Goal: Ask a question

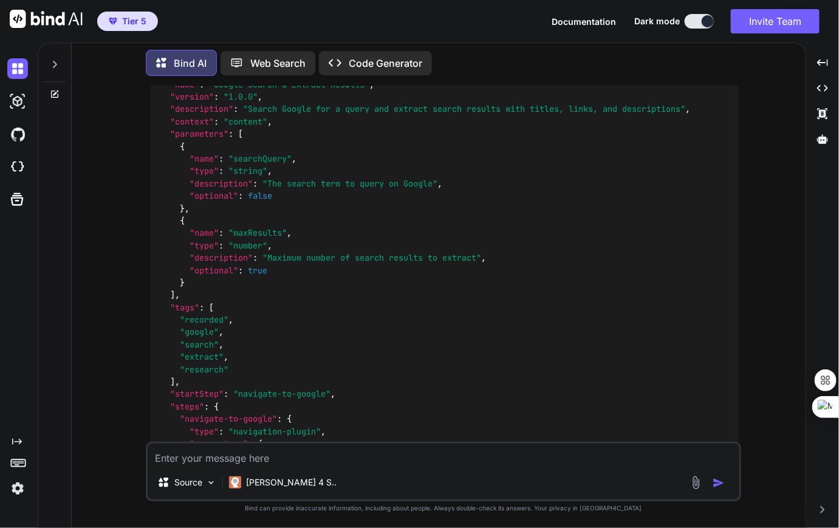
scroll to position [10656, 0]
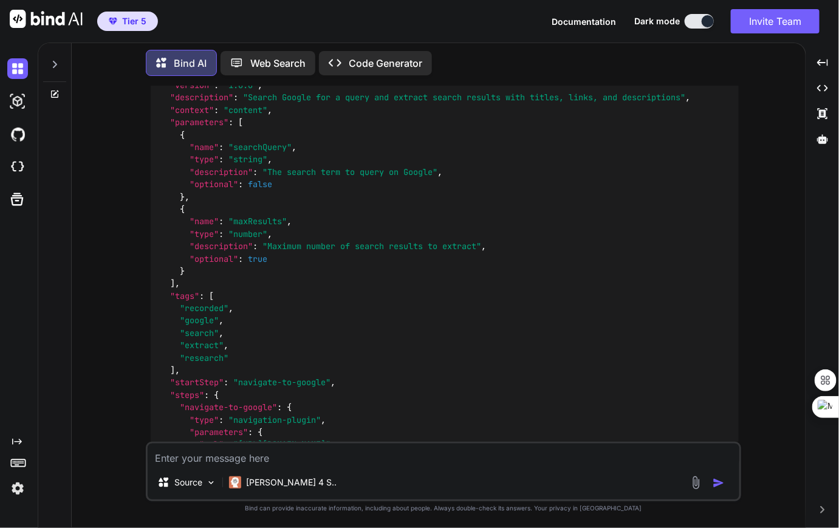
click at [58, 60] on icon at bounding box center [55, 65] width 10 height 10
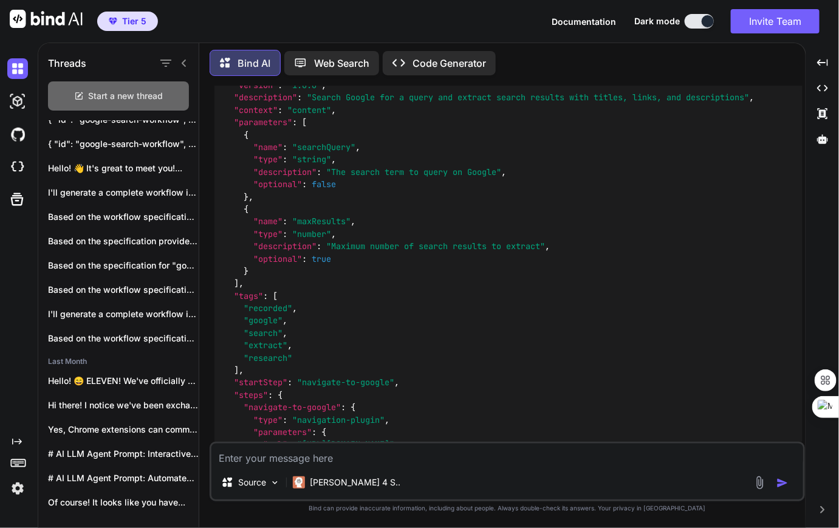
click at [122, 84] on div "Start a new thread" at bounding box center [118, 95] width 141 height 29
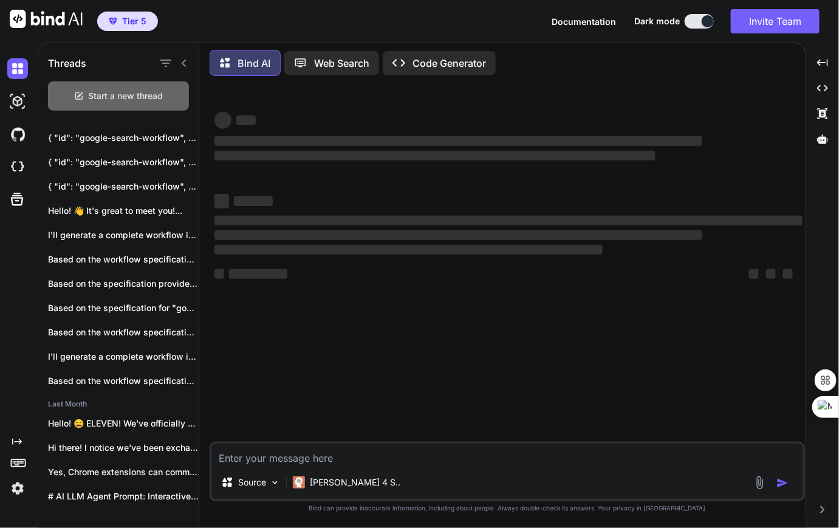
scroll to position [0, 0]
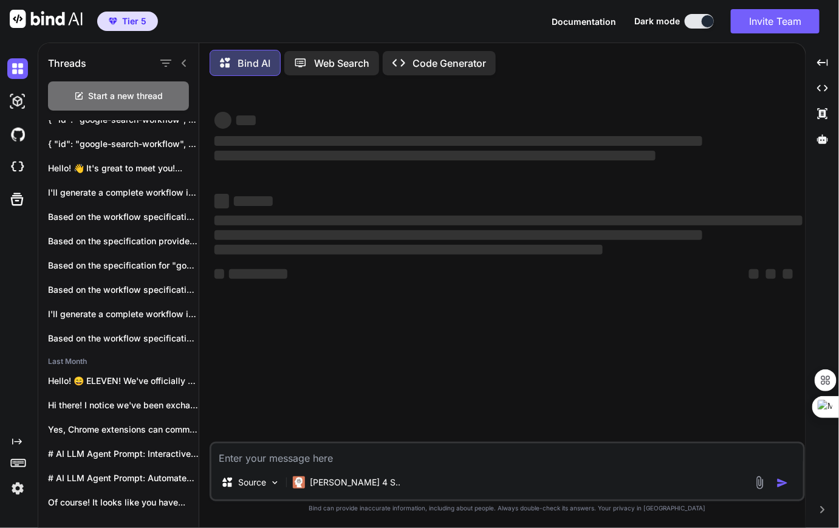
type textarea "x"
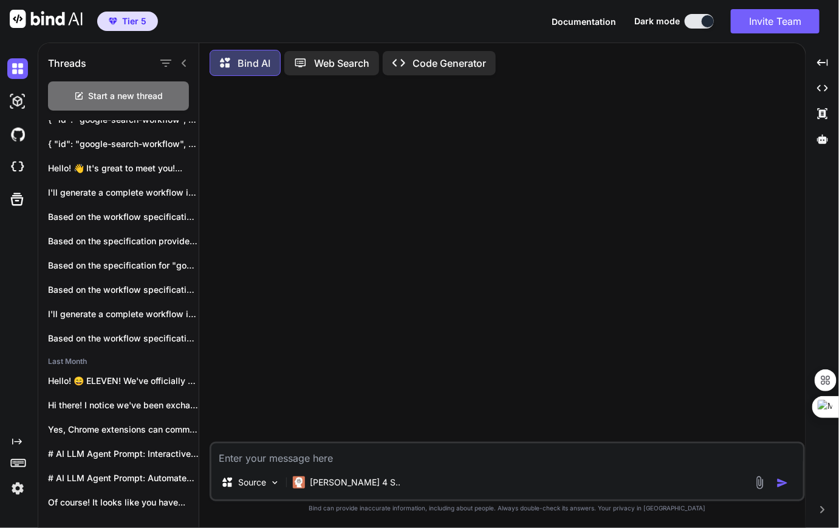
click at [304, 462] on textarea at bounding box center [507, 454] width 592 height 22
paste textarea "fetch("[URL][DOMAIN_NAME]", { method: "GET", headers: { ":authority": "[DOMAIN_…"
type textarea "fetch("[URL][DOMAIN_NAME]", { method: "GET", headers: { ":authority": "[DOMAIN_…"
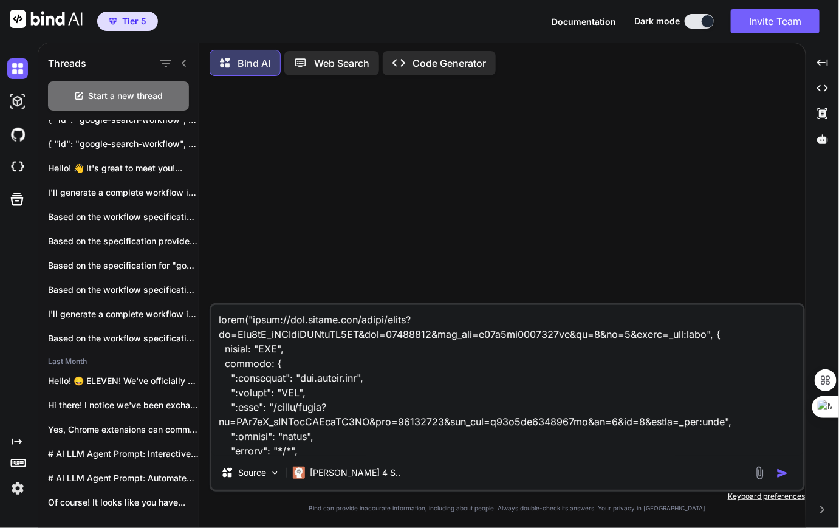
click at [250, 323] on textarea at bounding box center [507, 380] width 592 height 151
type textarea "x"
type textarea "fetch("[URL][DOMAIN_NAME]", { method: "GET", headers: { ":authority": "[DOMAIN_…"
type textarea "x"
type textarea "e fetch("[URL][DOMAIN_NAME]", { method: "GET", headers: { ":authority": "[DOMAI…"
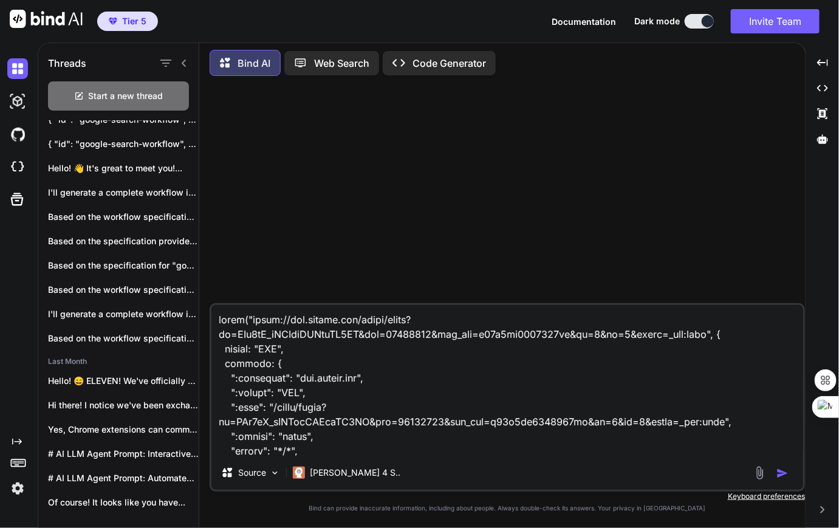
type textarea "x"
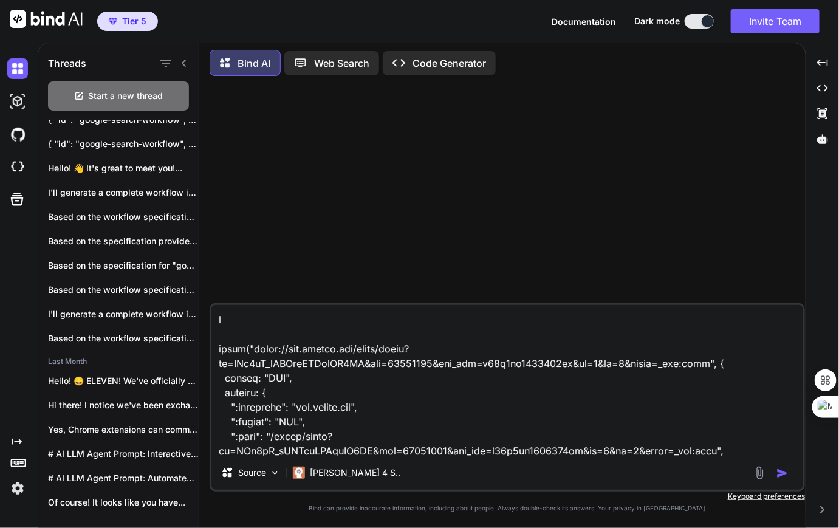
type textarea "ex fetch("[URL][DOMAIN_NAME]", { method: "GET", headers: { ":authority": "[DOMA…"
type textarea "x"
type textarea "exa fetch("[URL][DOMAIN_NAME]", { method: "GET", headers: { ":authority": "[DOM…"
type textarea "x"
type textarea "exam fetch("[URL][DOMAIN_NAME]", { method: "GET", headers: { ":authority": "[DO…"
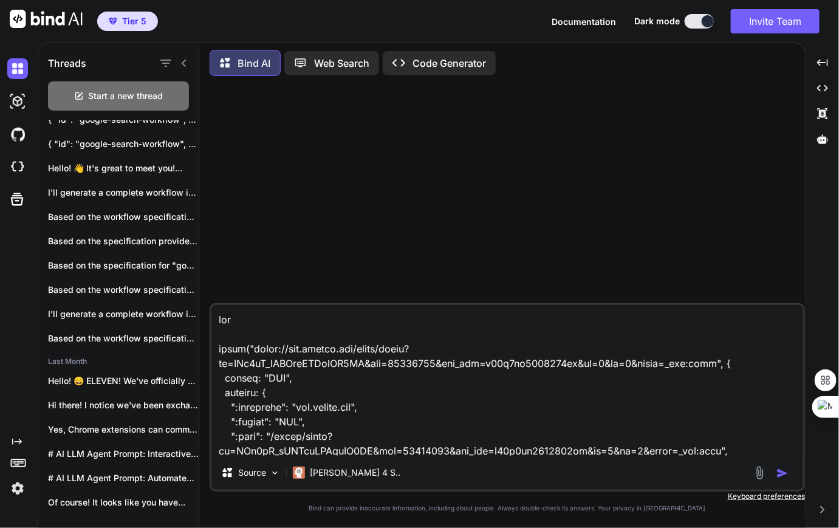
type textarea "x"
type textarea "examp fetch("[URL][DOMAIN_NAME]", { method: "GET", headers: { ":authority": "[D…"
type textarea "x"
type textarea "exampl fetch("[URL][DOMAIN_NAME]", { method: "GET", headers: { ":authority": "[…"
type textarea "x"
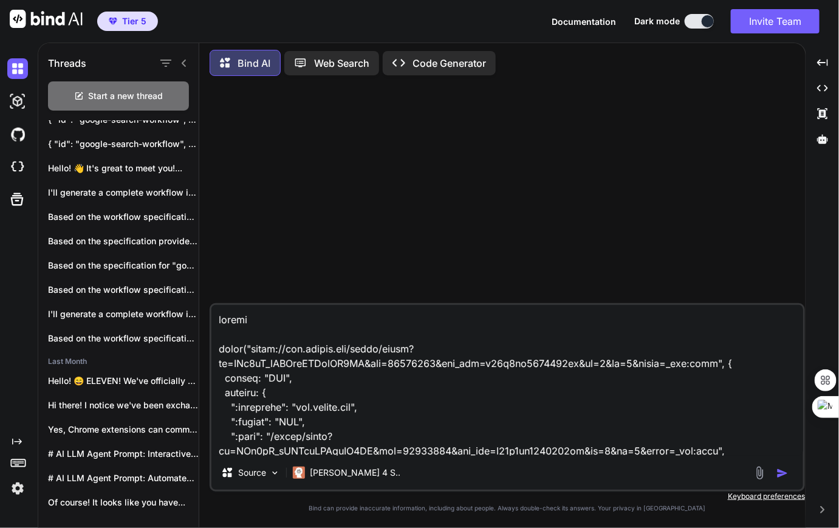
type textarea "example fetch("[URL][DOMAIN_NAME]", { method: "GET", headers: { ":authority": "…"
type textarea "x"
type textarea "example fetch("[URL][DOMAIN_NAME]", { method: "GET", headers: { ":authority": "…"
type textarea "x"
type textarea "example c fetch("[URL][DOMAIN_NAME]", { method: "GET", headers: { ":authority":…"
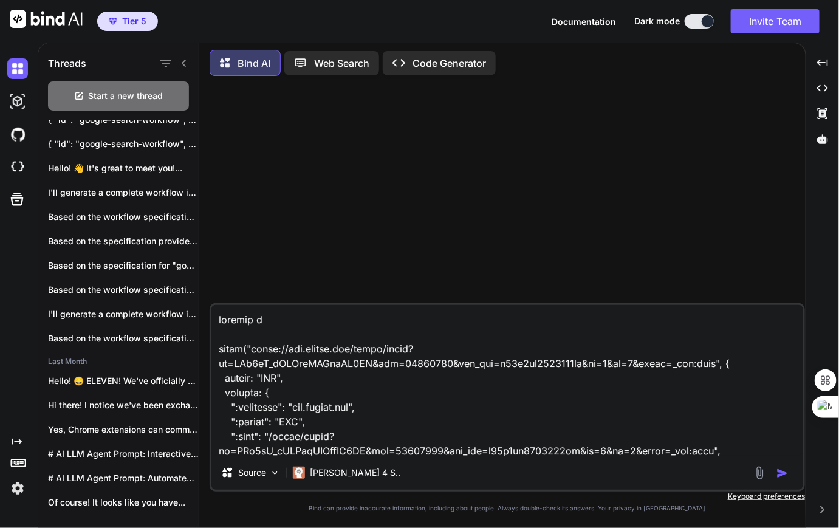
type textarea "x"
type textarea "example co fetch("[URL][DOMAIN_NAME]", { method: "GET", headers: { ":authority"…"
type textarea "x"
type textarea "example com fetch("[URL][DOMAIN_NAME]", { method: "GET", headers: { ":authority…"
type textarea "x"
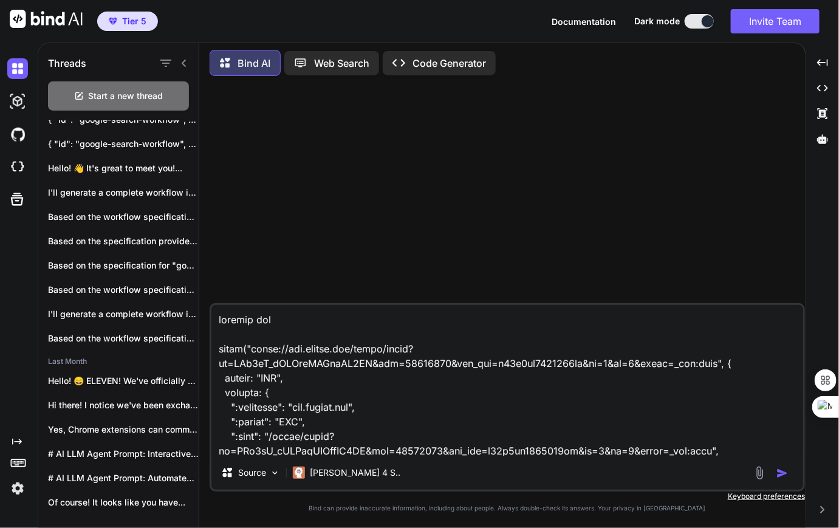
type textarea "example comm fetch("[URL][DOMAIN_NAME]", { method: "GET", headers: { ":authorit…"
type textarea "x"
type textarea "example comma fetch("[URL][DOMAIN_NAME]", { method: "GET", headers: { ":authori…"
type textarea "x"
type textarea "example comman fetch("[URL][DOMAIN_NAME]", { method: "GET", headers: { ":author…"
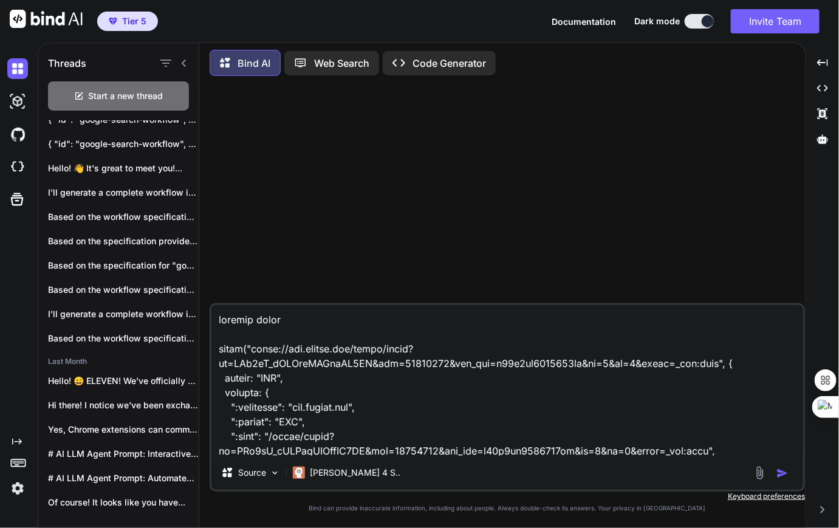
type textarea "x"
type textarea "example command fetch("[URL][DOMAIN_NAME]", { method: "GET", headers: { ":autho…"
type textarea "x"
type textarea "example command fetch("[URL][DOMAIN_NAME]", { method: "GET", headers: { ":autho…"
type textarea "x"
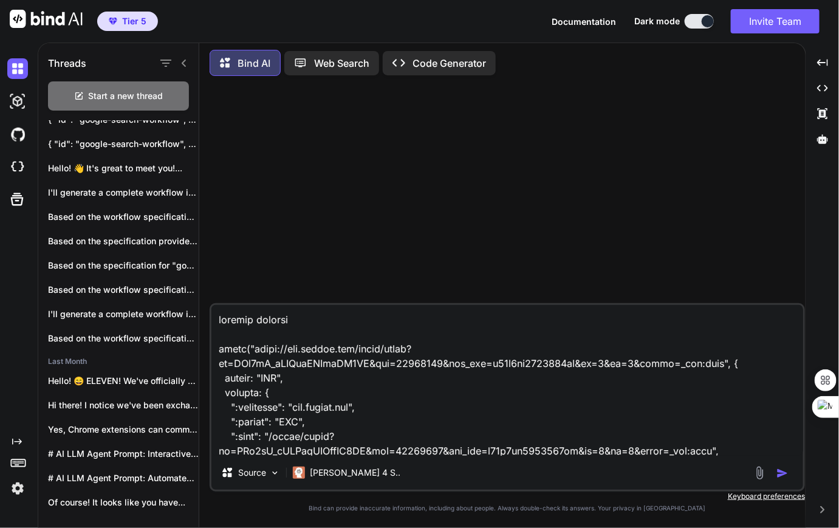
type textarea "example command w fetch("[URL][DOMAIN_NAME]", { method: "GET", headers: { ":aut…"
type textarea "x"
type textarea "example command we fetch("[URL][DOMAIN_NAME]", { method: "GET", headers: { ":au…"
type textarea "x"
type textarea "example command we fetch("[URL][DOMAIN_NAME]", { method: "GET", headers: { ":au…"
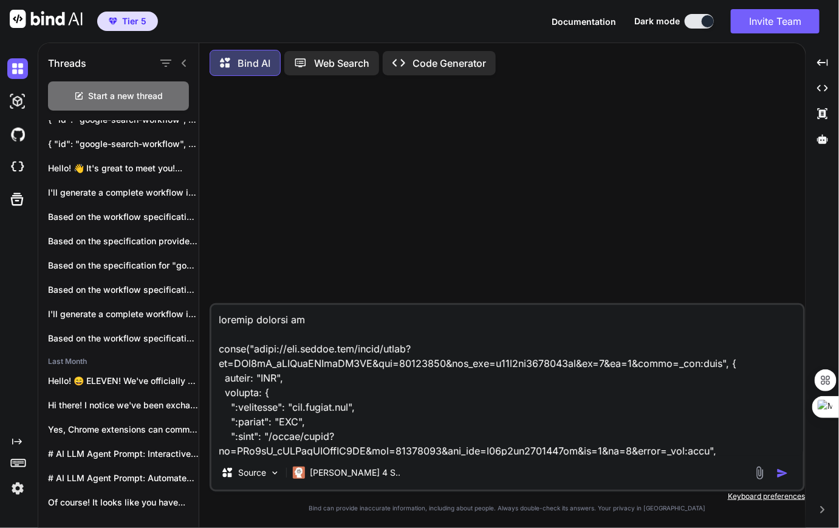
type textarea "x"
type textarea "example command we n fetch("[URL][DOMAIN_NAME]", { method: "GET", headers: { ":…"
type textarea "x"
type textarea "example command we ne fetch("[URL][DOMAIN_NAME]", { method: "GET", headers: { "…"
type textarea "x"
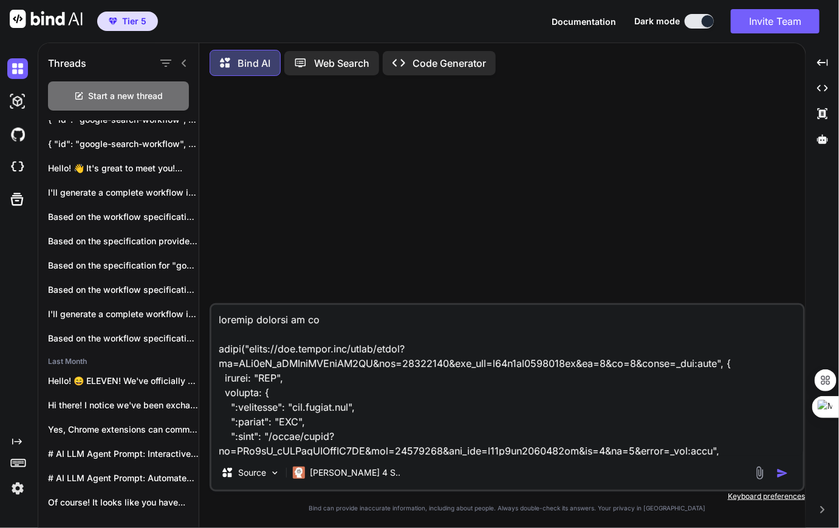
type textarea "example command we nee fetch("[URL][DOMAIN_NAME]", { method: "GET", headers: { …"
type textarea "x"
type textarea "example command we need fetch("[URL][DOMAIN_NAME]", { method: "GET", headers: {…"
type textarea "x"
type textarea "example command we need fetch("[URL][DOMAIN_NAME]", { method: "GET", headers: {…"
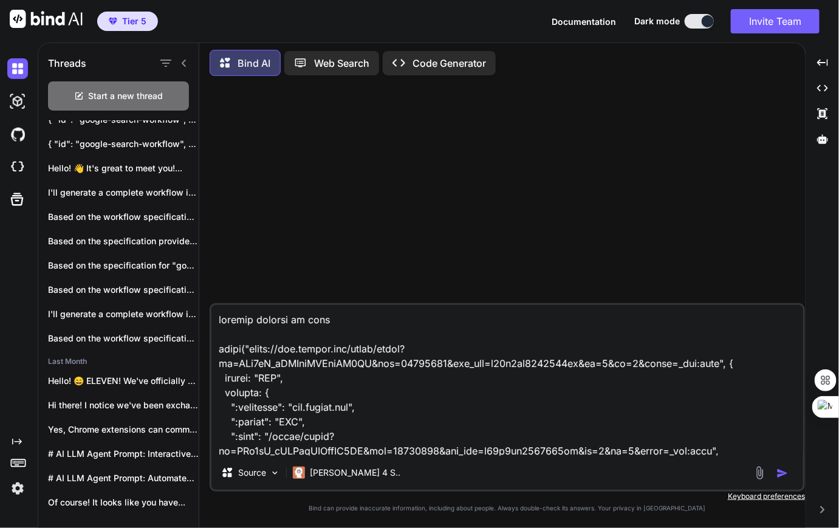
type textarea "x"
type textarea "example command we need t fetch("[URL][DOMAIN_NAME]", { method: "GET", headers:…"
type textarea "x"
type textarea "example command we need to fetch("[URL][DOMAIN_NAME]", { method: "GET", headers…"
type textarea "x"
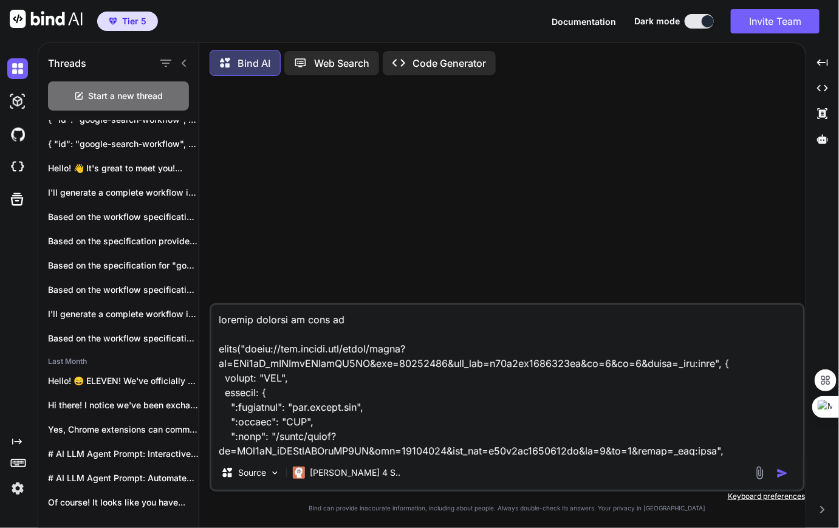
type textarea "example command we need to fetch("[URL][DOMAIN_NAME]", { method: "GET", headers…"
type textarea "x"
type textarea "example command we need to d fetch("[URL][DOMAIN_NAME]", { method: "GET", heade…"
type textarea "x"
type textarea "example command we need to de fetch("[URL][DOMAIN_NAME]", { method: "GET", head…"
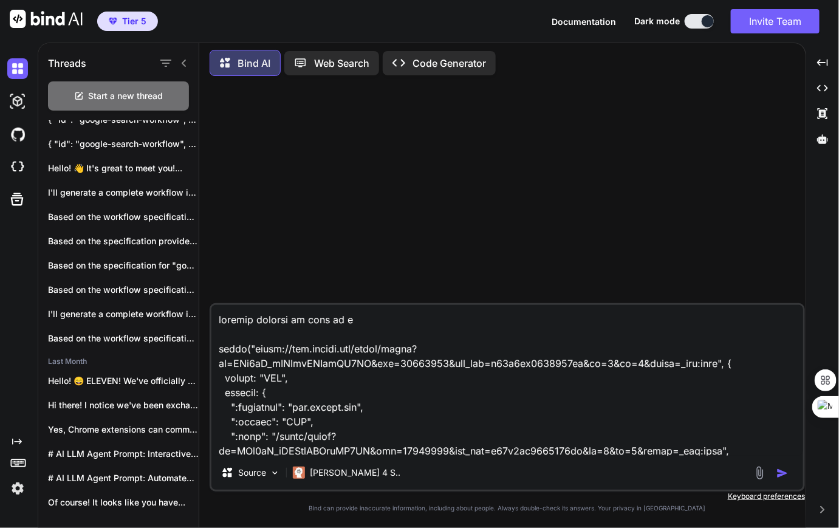
type textarea "x"
type textarea "example command we need to def fetch("[URL][DOMAIN_NAME]", { method: "GET", hea…"
type textarea "x"
type textarea "example command we need to defi fetch("[URL][DOMAIN_NAME]", { method: "GET", he…"
type textarea "x"
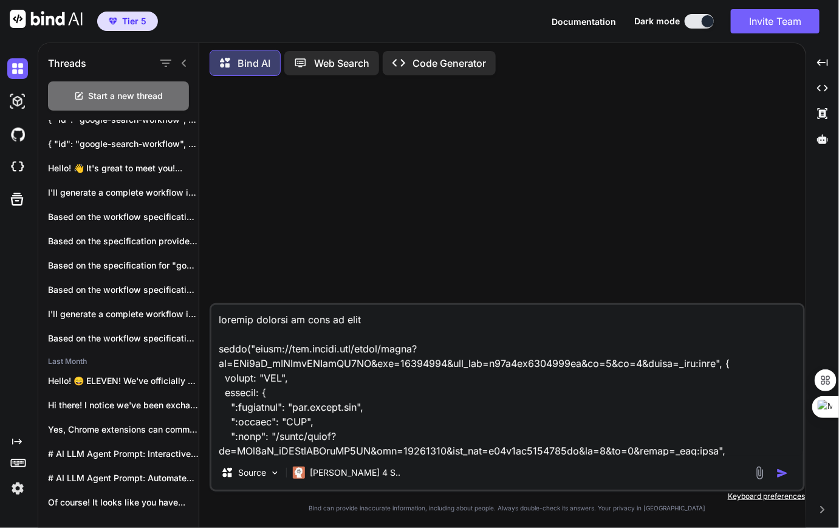
type textarea "example command we need to defin fetch("[URL][DOMAIN_NAME]", { method: "GET", h…"
type textarea "x"
type textarea "example command we need to define fetch("[URL][DOMAIN_NAME]", { method: "GET", …"
type textarea "x"
type textarea "example command we need to define fetch("[URL][DOMAIN_NAME]", { method: "GET", …"
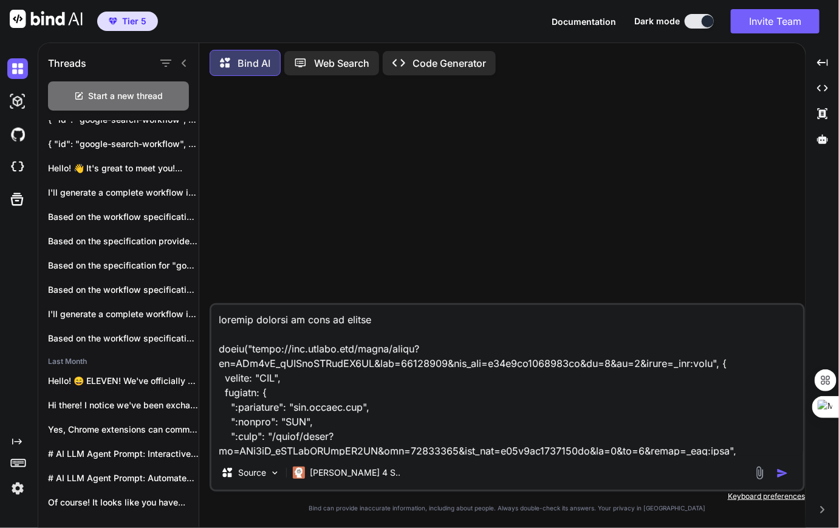
type textarea "x"
type textarea "example command we need to define f fetch("[URL][DOMAIN_NAME]", { method: "GET"…"
type textarea "x"
type textarea "example command we need to define fr fetch("[URL][DOMAIN_NAME]", { method: "GET…"
type textarea "x"
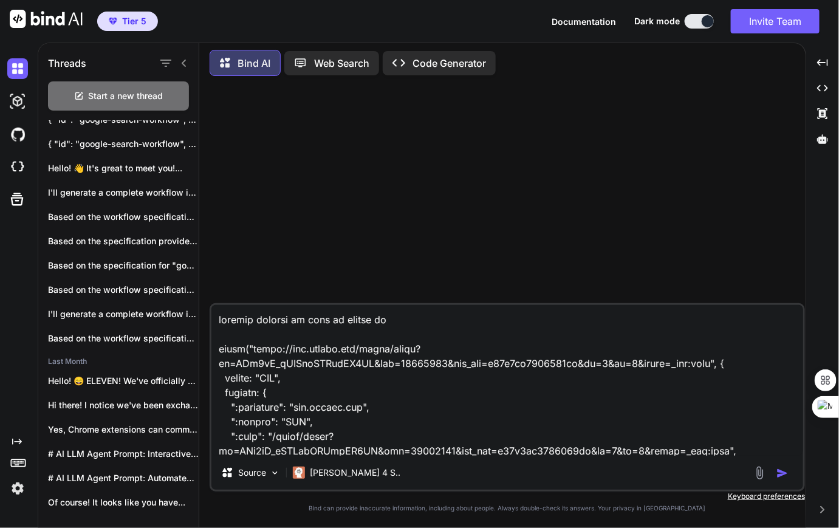
type textarea "example command we need to define fro fetch("[URL][DOMAIN_NAME]", { method: "GE…"
type textarea "x"
type textarea "example command we need to define fr fetch("[URL][DOMAIN_NAME]", { method: "GET…"
type textarea "x"
type textarea "example command we need to define f fetch("[URL][DOMAIN_NAME]", { method: "GET"…"
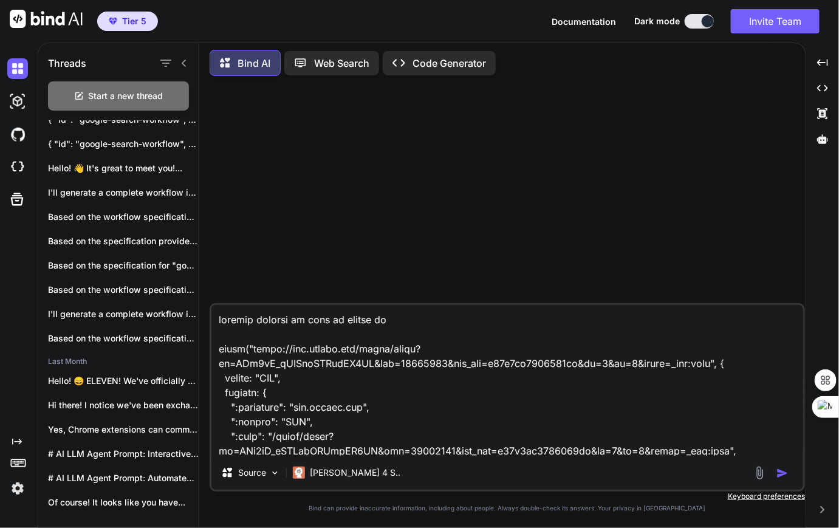
type textarea "x"
type textarea "example command we need to define fetch("[URL][DOMAIN_NAME]", { method: "GET", …"
type textarea "x"
type textarea "example command we need to define f fetch("[URL][DOMAIN_NAME]", { method: "GET"…"
type textarea "x"
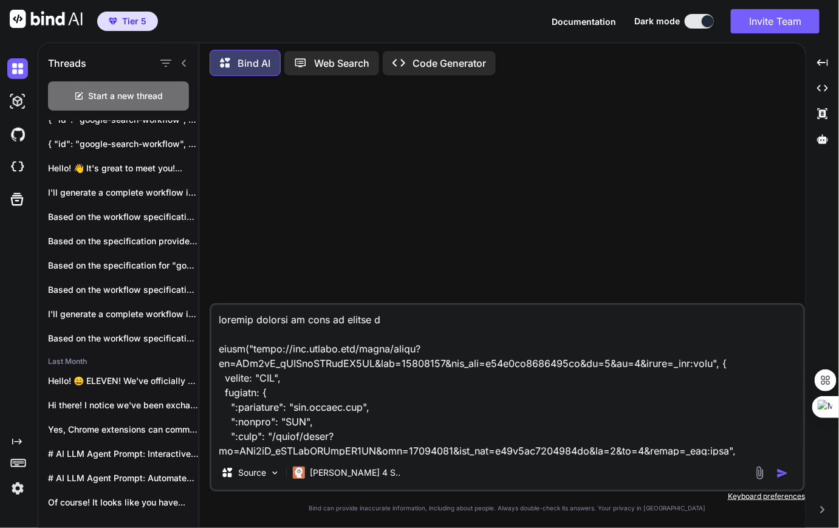
type textarea "example command we need to define fr fetch("[URL][DOMAIN_NAME]", { method: "GET…"
type textarea "x"
type textarea "example command we need to define fro fetch("[URL][DOMAIN_NAME]", { method: "GE…"
type textarea "x"
type textarea "example command we need to define from fetch("[URL][DOMAIN_NAME]", { method: "G…"
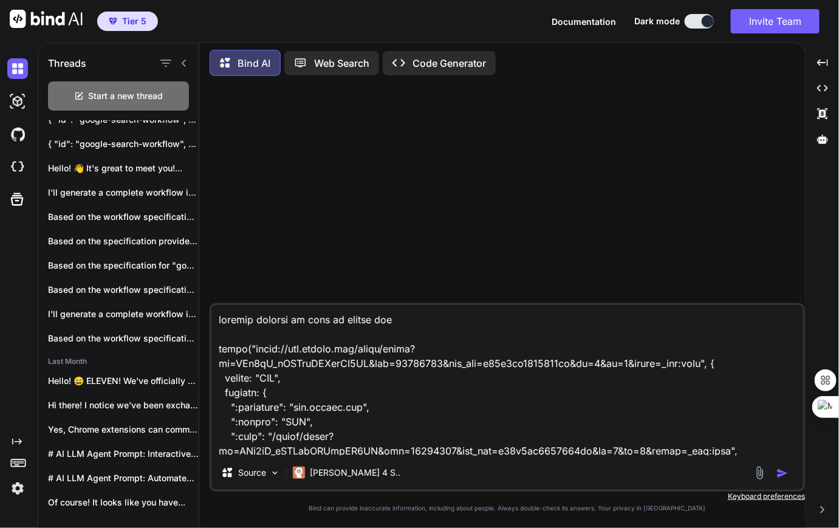
type textarea "x"
type textarea "example command we need to define from fetch("[URL][DOMAIN_NAME]", { method: "G…"
type textarea "x"
type textarea "example command we need to define from t fetch("[URL][DOMAIN_NAME]", { method: …"
type textarea "x"
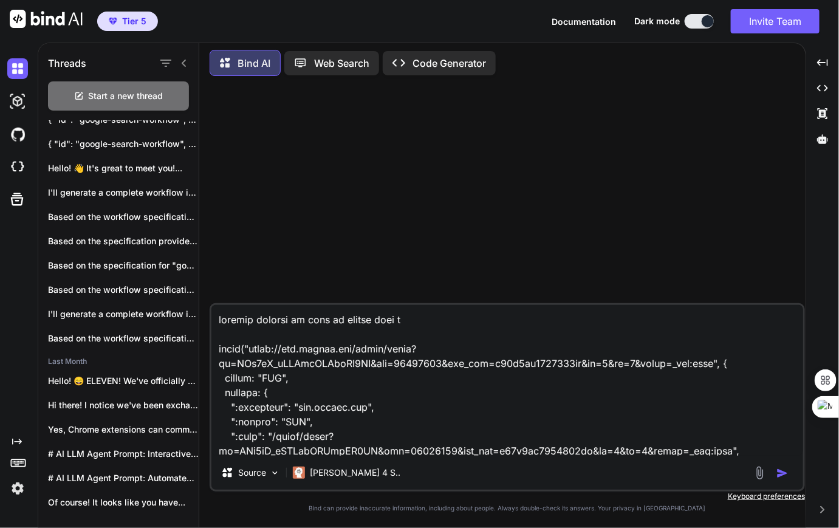
type textarea "example command we need to define from th fetch("[URL][DOMAIN_NAME]", { method:…"
type textarea "x"
type textarea "example command we need to define from the fetch("[URL][DOMAIN_NAME]", { method…"
type textarea "x"
type textarea "example command we need to define from the fetch("[URL][DOMAIN_NAME]", { method…"
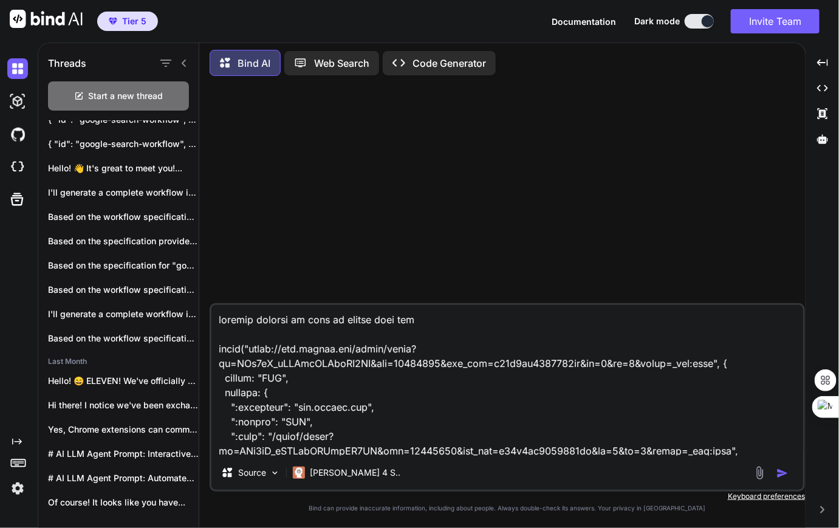
type textarea "x"
type textarea "example command we need to define from the a fetch("[URL][DOMAIN_NAME]", { meth…"
type textarea "x"
type textarea "example command we need to define from the ap fetch("[URL][DOMAIN_NAME]", { met…"
type textarea "x"
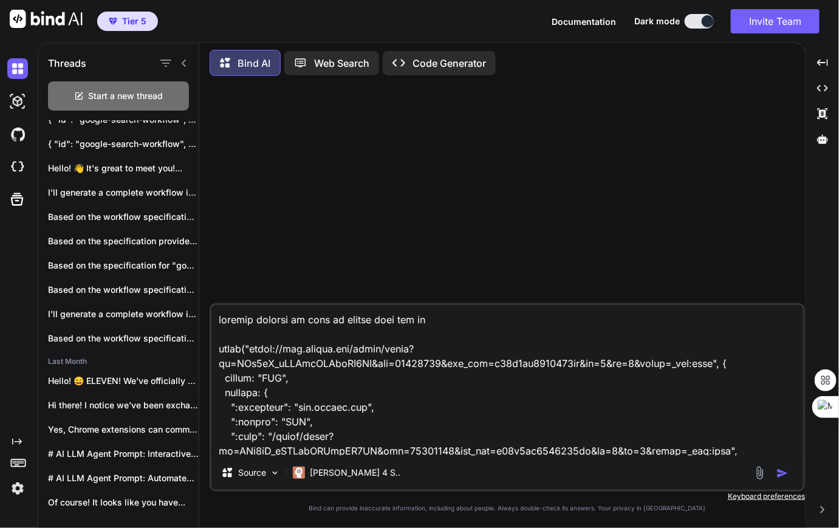
type textarea "example command we need to define from the api fetch("[URL][DOMAIN_NAME]", { me…"
type textarea "x"
type textarea "example command we need to define from the api fetch("[URL][DOMAIN_NAME]", { me…"
type textarea "x"
type textarea "example command we need to define from the api e fetch("[URL][DOMAIN_NAME]", { …"
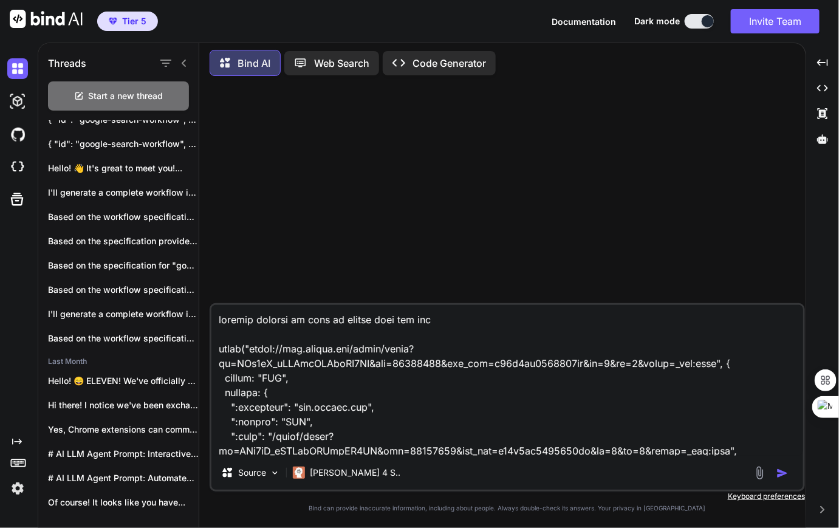
type textarea "x"
type textarea "example command we need to define from the api en fetch("[URL][DOMAIN_NAME]", {…"
type textarea "x"
type textarea "example command we need to define from the api end fetch("[URL][DOMAIN_NAME]", …"
type textarea "x"
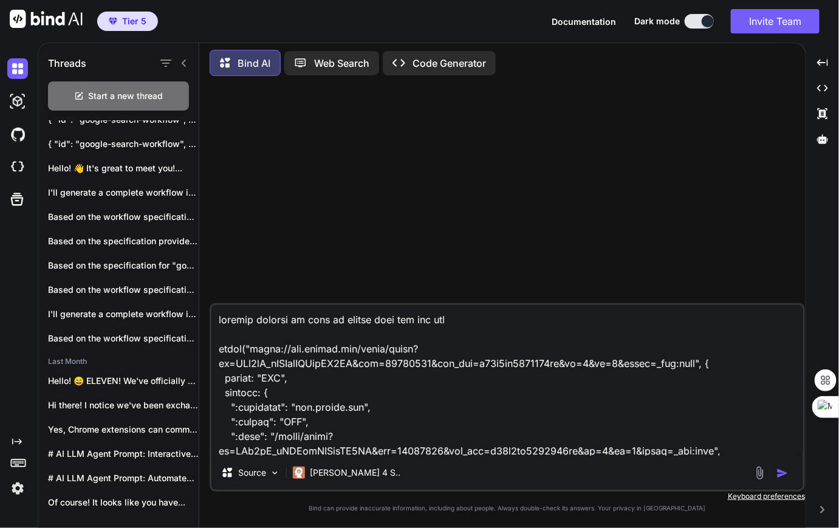
type textarea "example command we need to define from the api endp fetch("[URL][DOMAIN_NAME]",…"
type textarea "x"
type textarea "example command we need to define from the api endpo fetch("[URL][DOMAIN_NAME]"…"
type textarea "x"
type textarea "example command we need to define from the api endpoi fetch("[URL][DOMAIN_NAME]…"
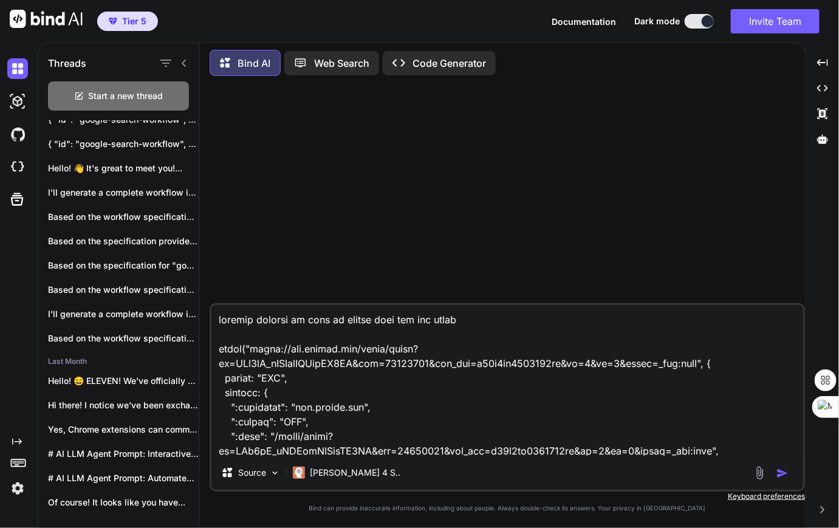
type textarea "x"
type textarea "example command we need to define from the api endpoin fetch("[URL][DOMAIN_NAME…"
type textarea "x"
type textarea "example command we need to define from the api endpoint fetch("[URL][DOMAIN_NAM…"
type textarea "x"
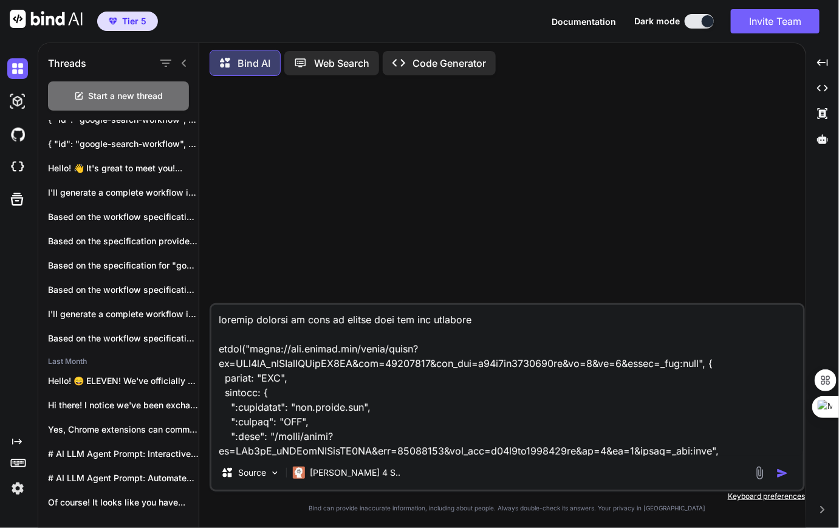
type textarea "example command we need to define from the api endpoint fetch("[URL][DOMAIN_NAM…"
type textarea "x"
type textarea "example command we need to define from the api endpoint d fetch("[URL][DOMAIN_N…"
type textarea "x"
type textarea "example command we need to define from the api endpoint do fetch("[URL][DOMAIN_…"
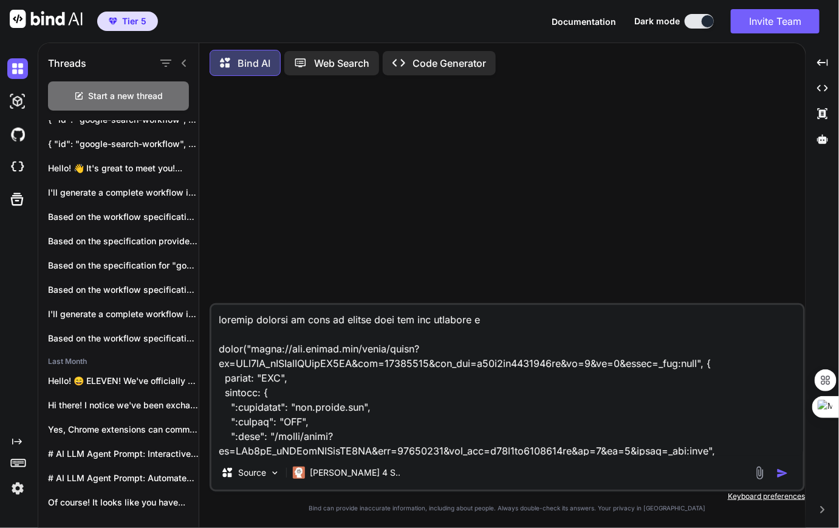
type textarea "x"
type textarea "example command we need to define from the api endpoint doc fetch("[URL][DOMAIN…"
type textarea "x"
type textarea "example command we need to define from the api endpoint docu fetch("[URL][DOMAI…"
type textarea "x"
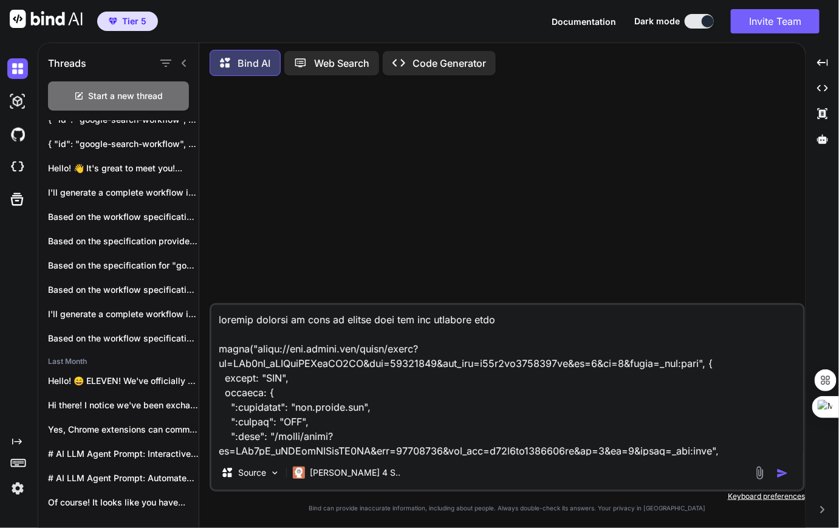
type textarea "example command we need to define from the api endpoint docum fetch("[URL][DOMA…"
type textarea "x"
type textarea "example command we need to define from the api endpoint docume fetch("[URL][DOM…"
type textarea "x"
type textarea "example command we need to define from the api endpoint documen fetch("[URL][DO…"
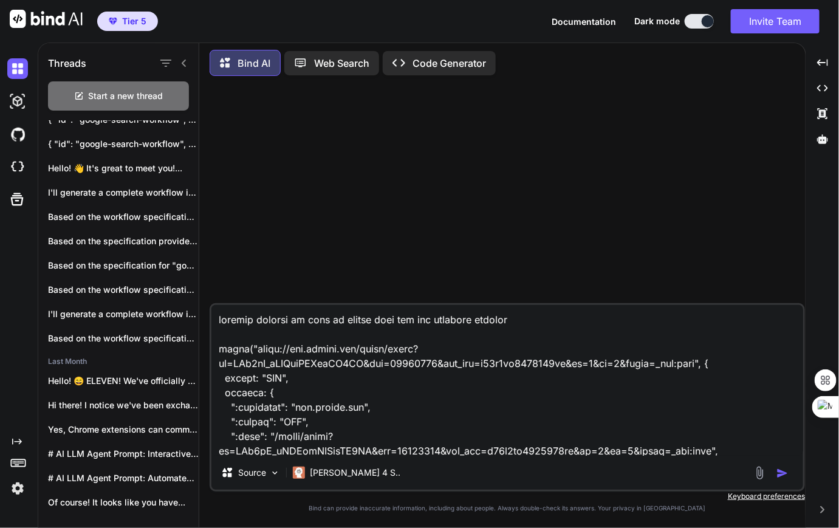
type textarea "x"
type textarea "example command we need to define from the api endpoint document fetch("[URL][D…"
type textarea "x"
type textarea "example command we need to define from the api endpoint documenta fetch("[URL][…"
type textarea "x"
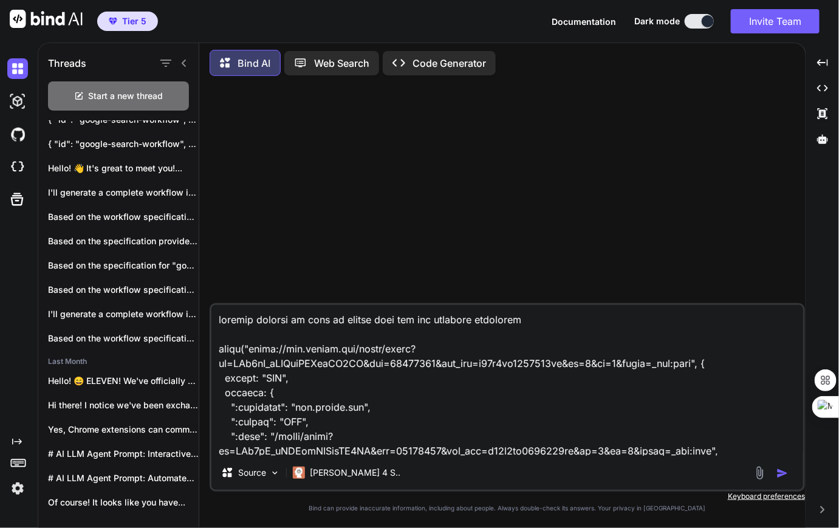
type textarea "example command we need to define from the api endpoint documentat fetch("[URL]…"
type textarea "x"
type textarea "example command we need to define from the api endpoint documentati fetch("[URL…"
type textarea "x"
type textarea "example command we need to define from the api endpoint documentatio fetch("[UR…"
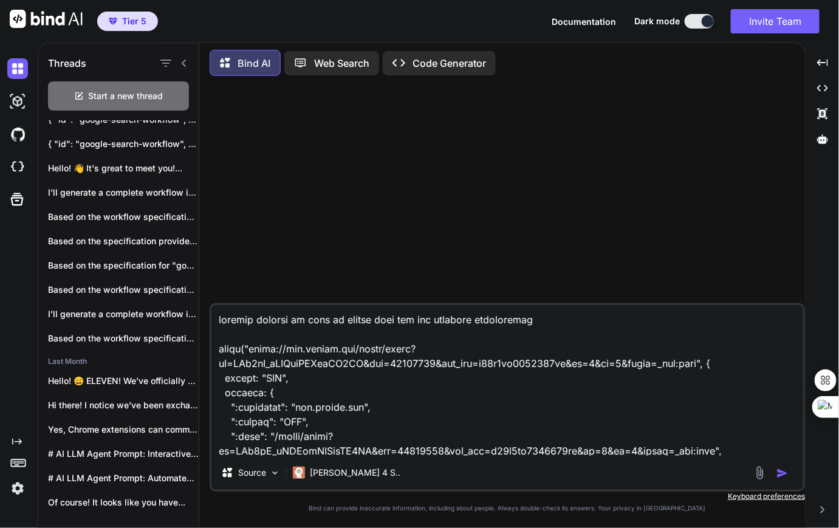
type textarea "x"
type textarea "example command we need to define from the api endpoint documentation fetch("[U…"
type textarea "x"
type textarea "example command we need to define from the api endpoint documentation fetch("[U…"
type textarea "x"
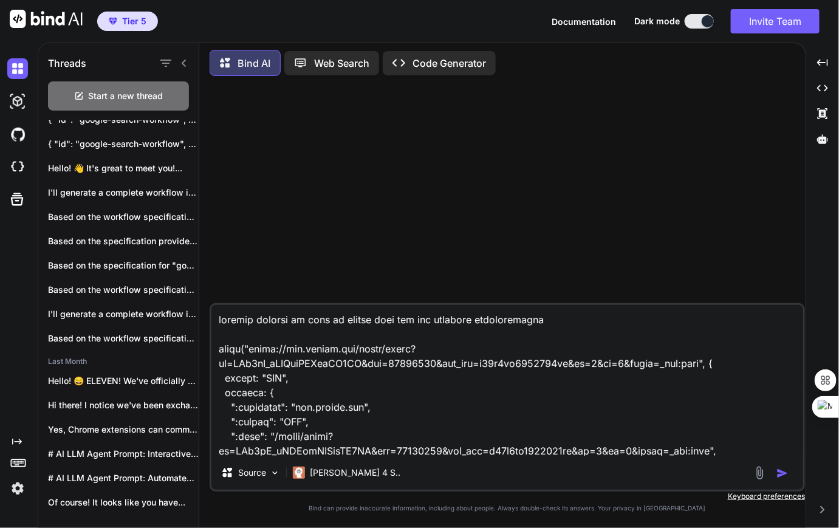
type textarea "example command we need to define from the api endpoint documentation : fetch("…"
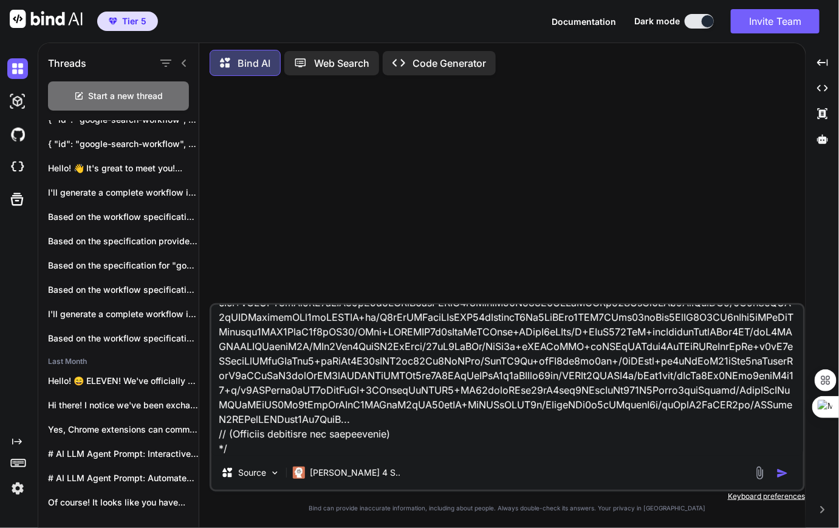
scroll to position [2071, 0]
type textarea "x"
type textarea "example command we need to define from the api endpoint documentation : fetch("…"
type textarea "x"
type textarea "example command we need to define from the api endpoint documentation : fetch("…"
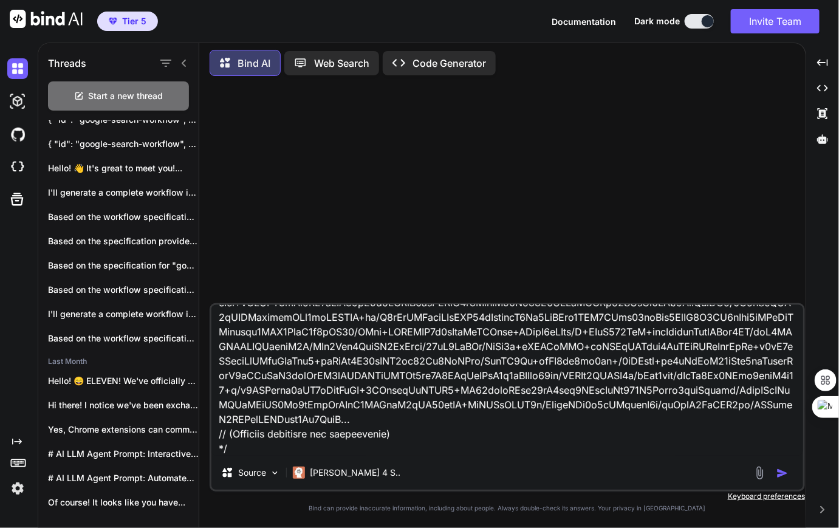
type textarea "x"
type textarea "example command we need to define from the api endpoint documentation : fetch("…"
type textarea "x"
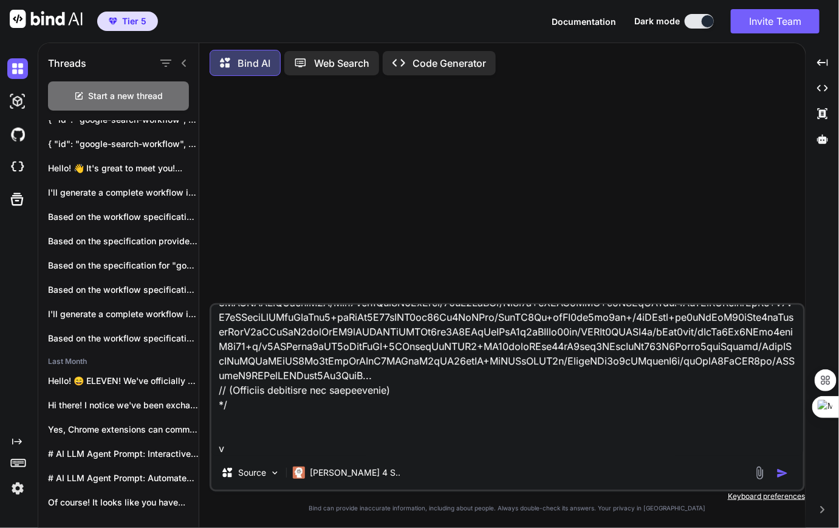
type textarea "example command we need to define from the api endpoint documentation : fetch("…"
type textarea "x"
type textarea "example command we need to define from the api endpoint documentation : fetch("…"
type textarea "x"
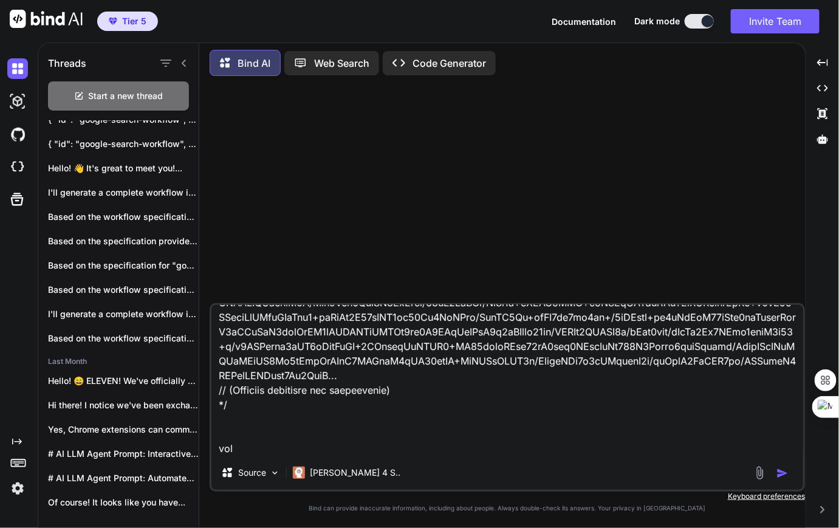
type textarea "example command we need to define from the api endpoint documentation : fetch("…"
type textarea "x"
type textarea "example command we need to define from the api endpoint documentation : fetch("…"
type textarea "x"
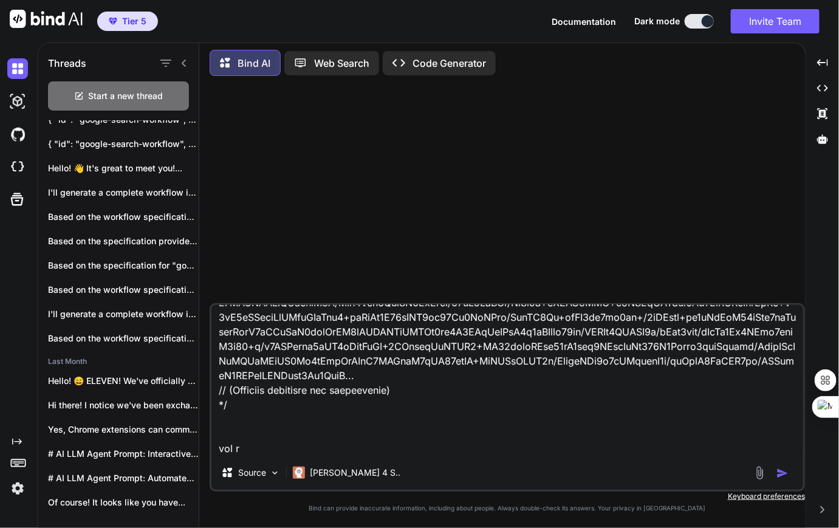
type textarea "example command we need to define from the api endpoint documentation : fetch("…"
type textarea "x"
type textarea "example command we need to define from the api endpoint documentation : fetch("…"
type textarea "x"
type textarea "example command we need to define from the api endpoint documentation : fetch("…"
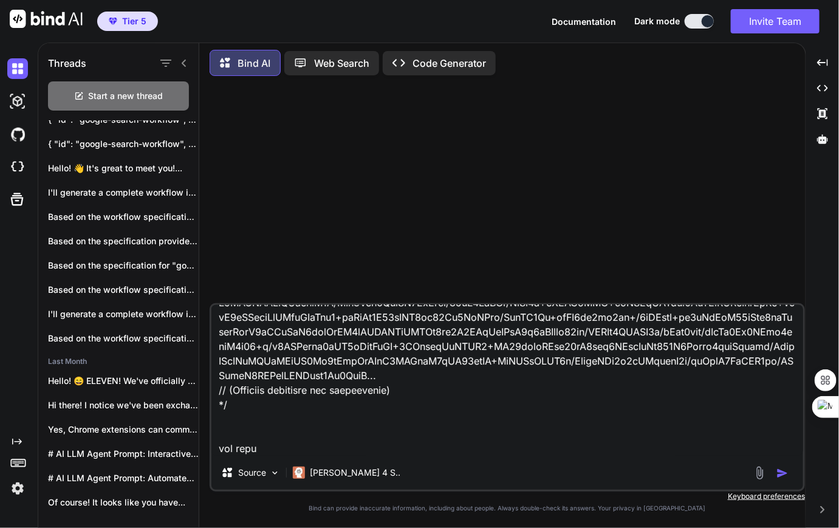
type textarea "x"
type textarea "example command we need to define from the api endpoint documentation : fetch("…"
type textarea "x"
type textarea "example command we need to define from the api endpoint documentation : fetch("…"
type textarea "x"
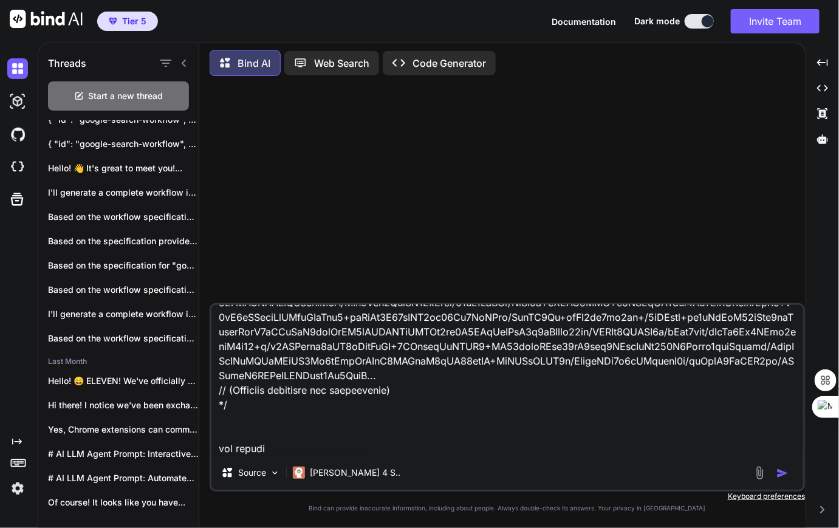
type textarea "example command we need to define from the api endpoint documentation : fetch("…"
type textarea "x"
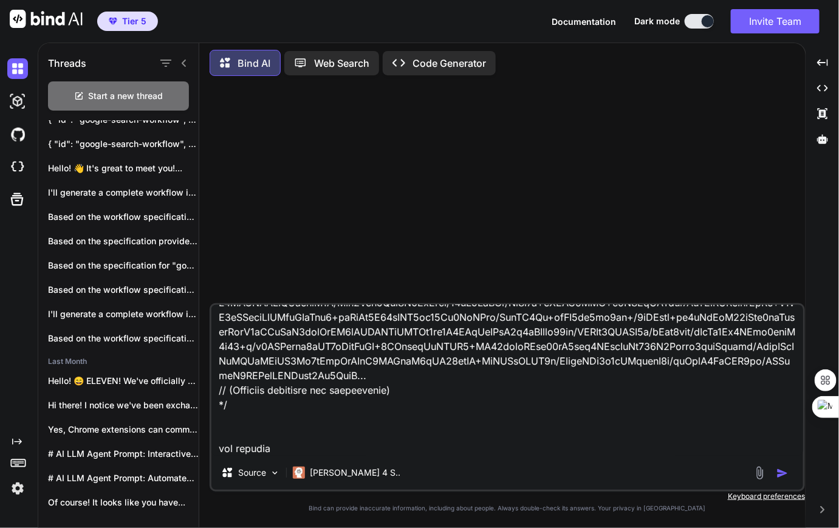
type textarea "example command we need to define from the api endpoint documentation : fetch("…"
type textarea "x"
type textarea "example command we need to define from the api endpoint documentation : fetch("…"
type textarea "x"
type textarea "example command we need to define from the api endpoint documentation : fetch("…"
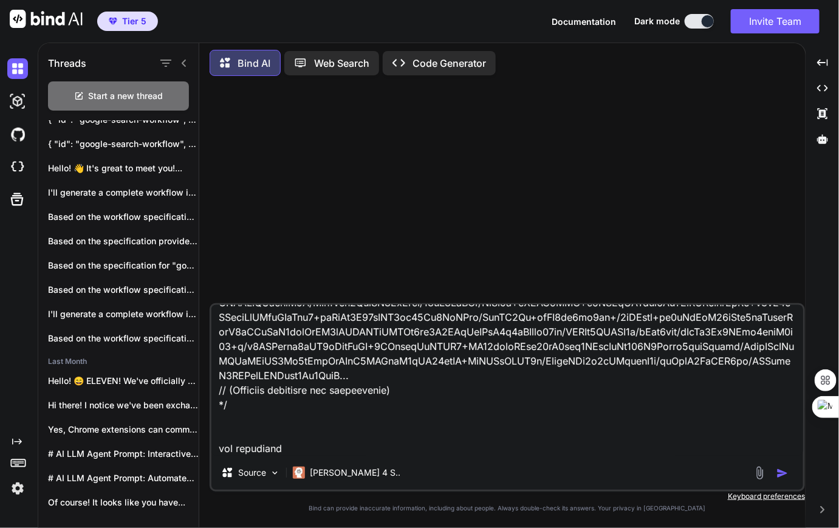
type textarea "x"
type textarea "example command we need to define from the api endpoint documentation : fetch("…"
type textarea "x"
type textarea "example command we need to define from the api endpoint documentation : fetch("…"
type textarea "x"
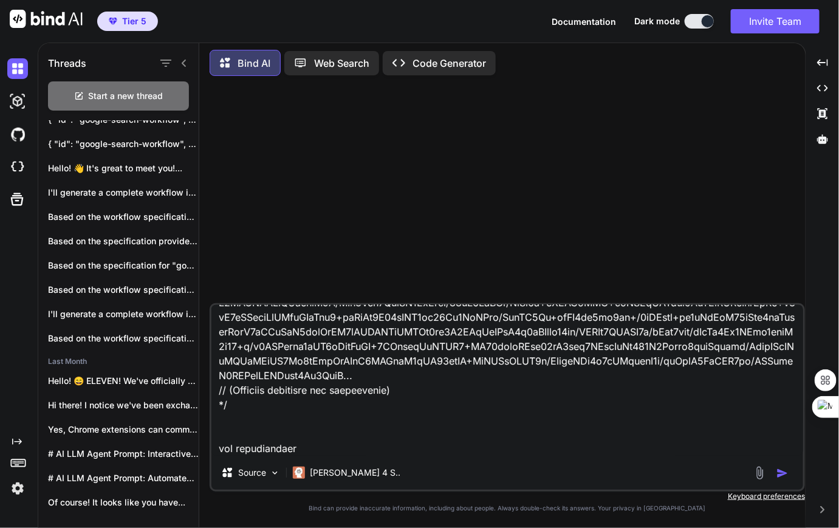
type textarea "example command we need to define from the api endpoint documentation : fetch("…"
type textarea "x"
type textarea "example command we need to define from the api endpoint documentation : fetch("…"
type textarea "x"
type textarea "example command we need to define from the api endpoint documentation : fetch("…"
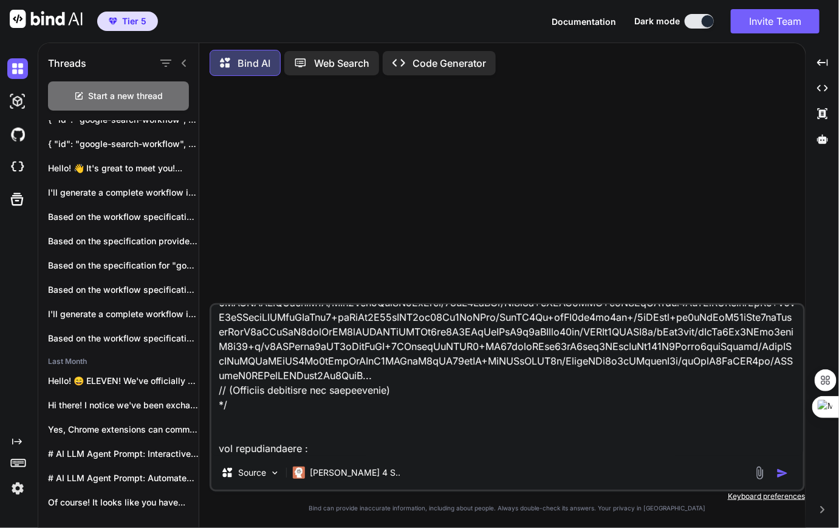
scroll to position [2146, 0]
paste textarea "# StreamChat Bot API allows you to try out different Large Language Models (LLM…"
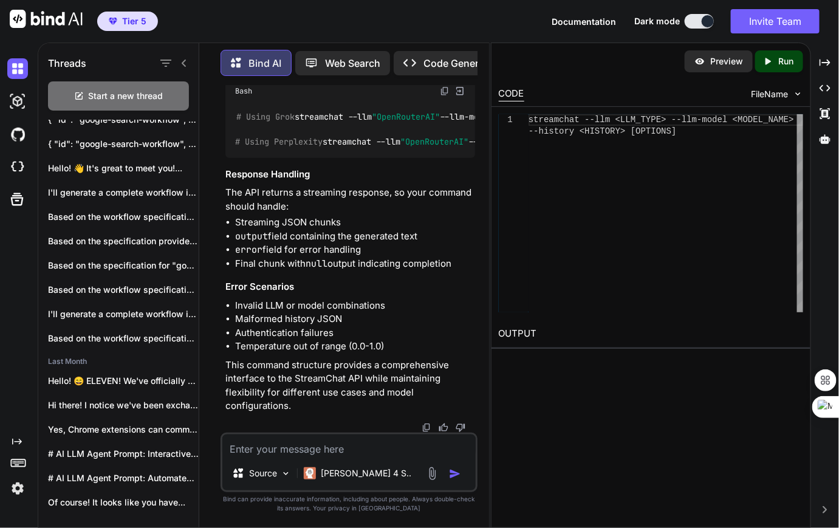
scroll to position [7111, 0]
click at [266, 456] on textarea at bounding box center [348, 445] width 253 height 22
click at [327, 292] on h3 "Error Scenarios" at bounding box center [350, 287] width 250 height 14
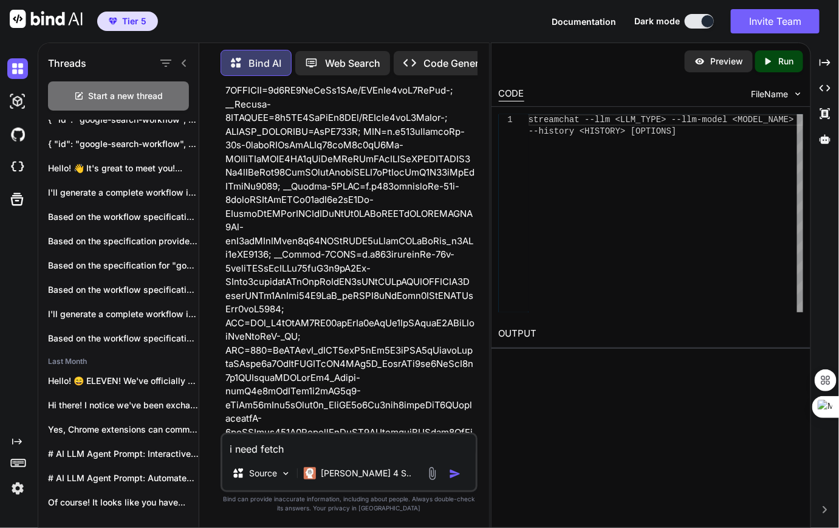
scroll to position [0, 0]
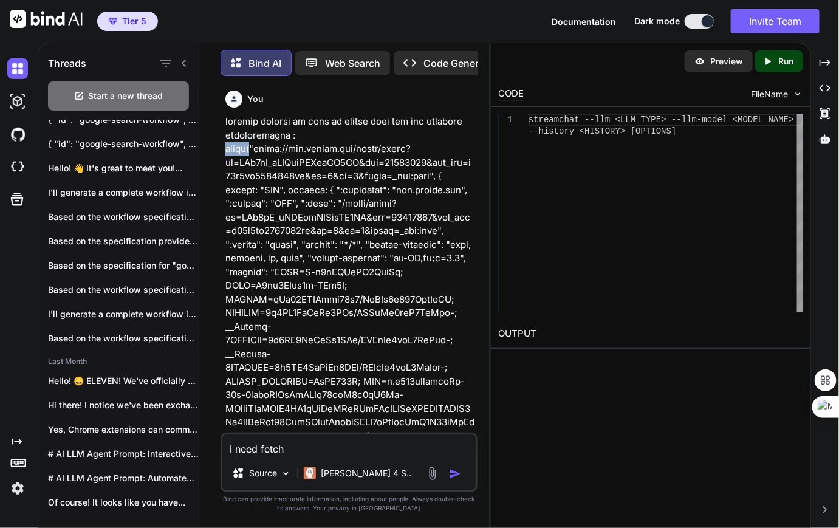
drag, startPoint x: 225, startPoint y: 148, endPoint x: 251, endPoint y: 149, distance: 26.2
copy p "fetch("
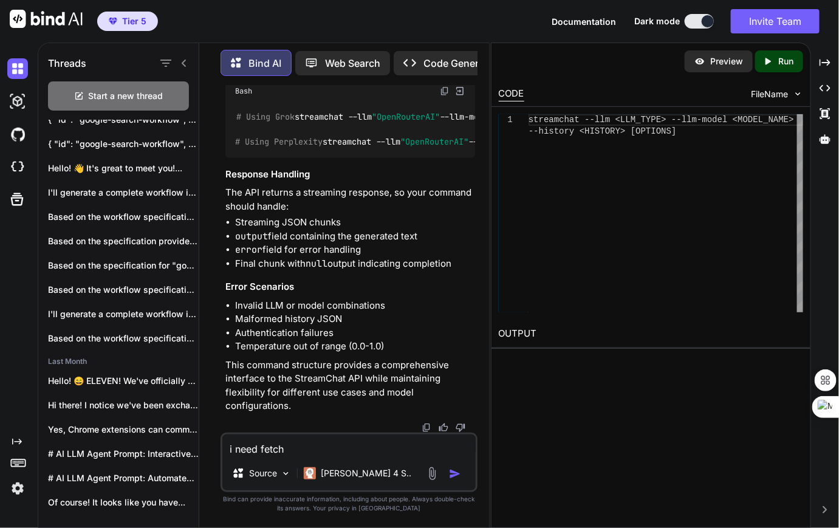
scroll to position [7111, 0]
click at [293, 448] on textarea "i need fetch" at bounding box center [348, 445] width 253 height 22
paste textarea "fetch("
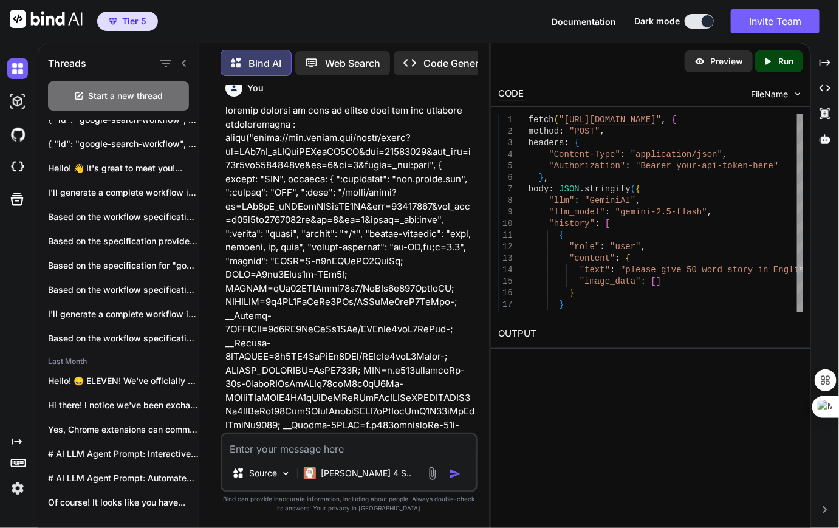
scroll to position [0, 0]
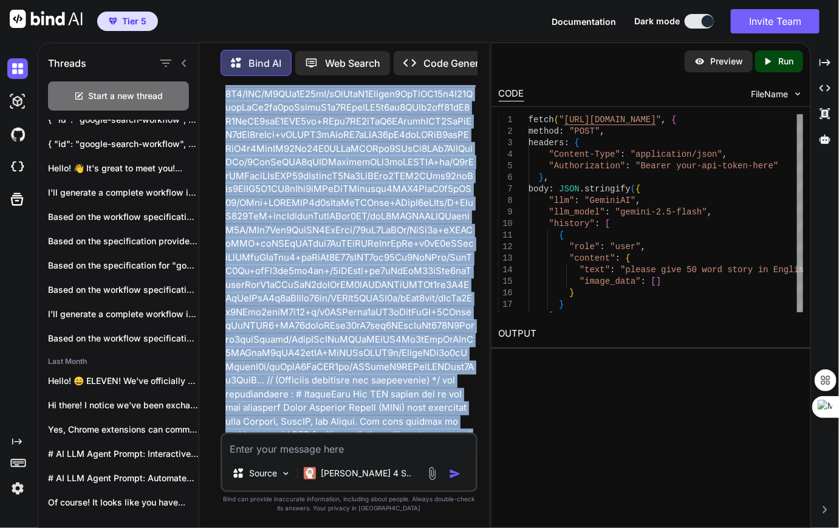
scroll to position [2467, 0]
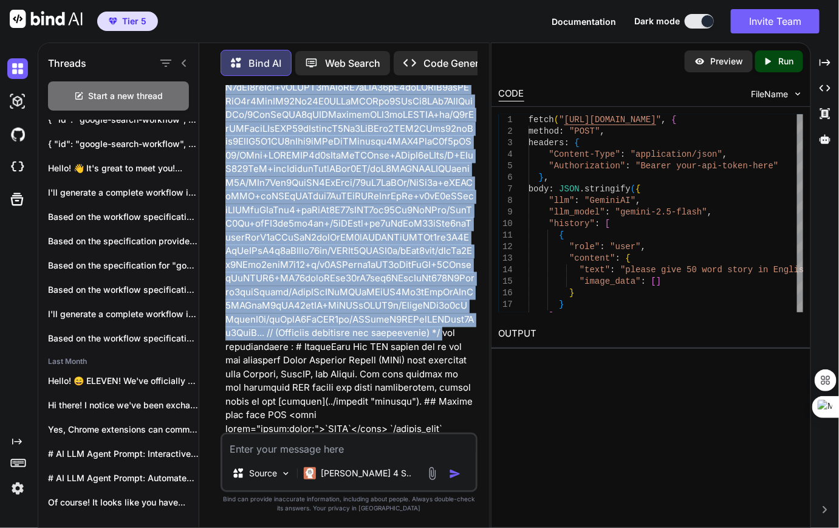
drag, startPoint x: 227, startPoint y: 149, endPoint x: 344, endPoint y: 372, distance: 251.9
click at [344, 372] on p at bounding box center [350, 470] width 250 height 5645
copy p "fetch("[URL][DOMAIN_NAME]", { method: "GET", headers: { ":authority": "[DOMAIN_…"
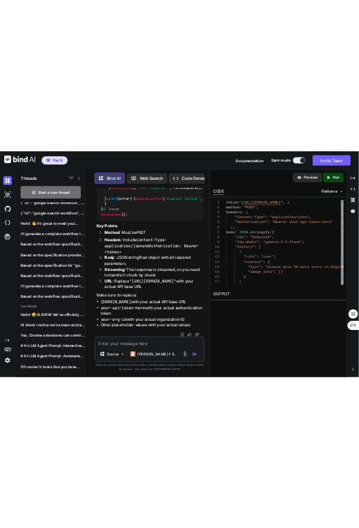
scroll to position [10812, 0]
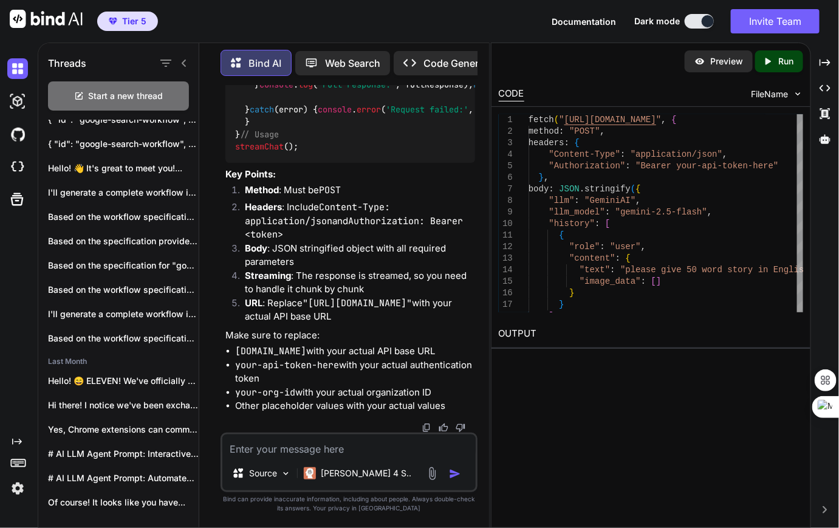
click at [278, 458] on div "Source Claude 4 S.." at bounding box center [349, 463] width 257 height 60
click at [287, 455] on textarea at bounding box center [348, 445] width 253 height 22
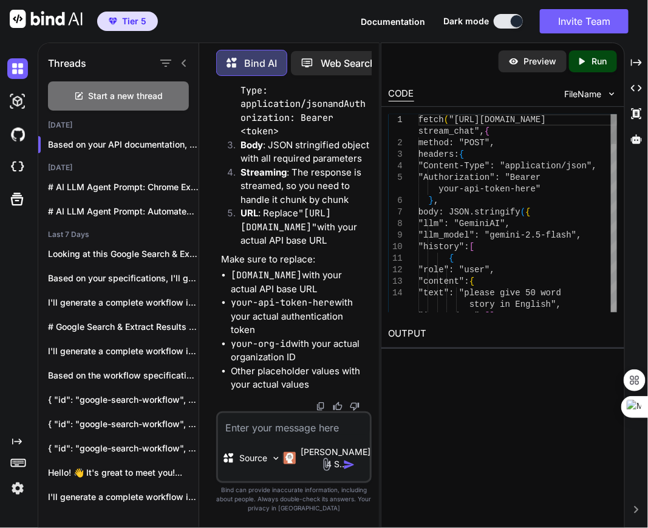
scroll to position [15174, 0]
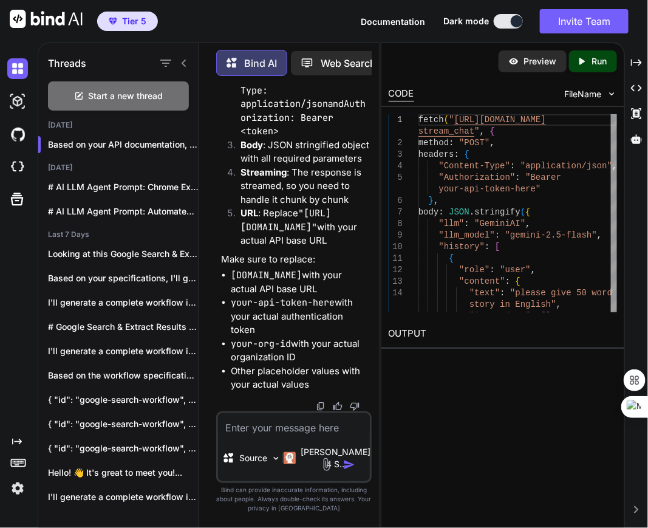
click at [256, 430] on textarea at bounding box center [294, 424] width 152 height 22
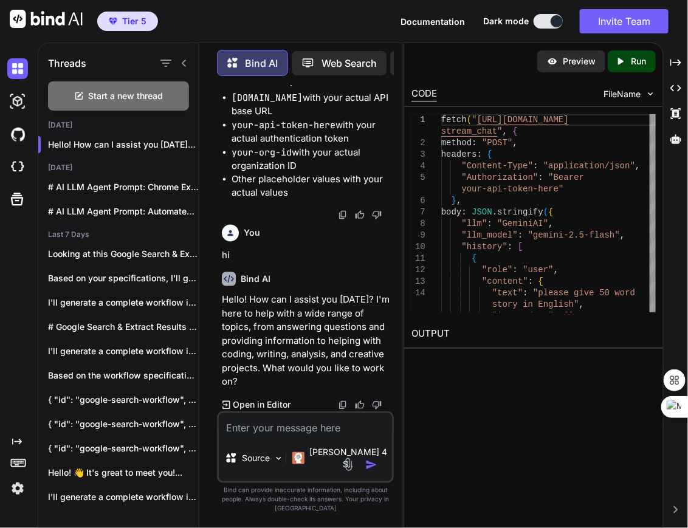
scroll to position [14088, 0]
click at [247, 435] on textarea at bounding box center [305, 424] width 173 height 22
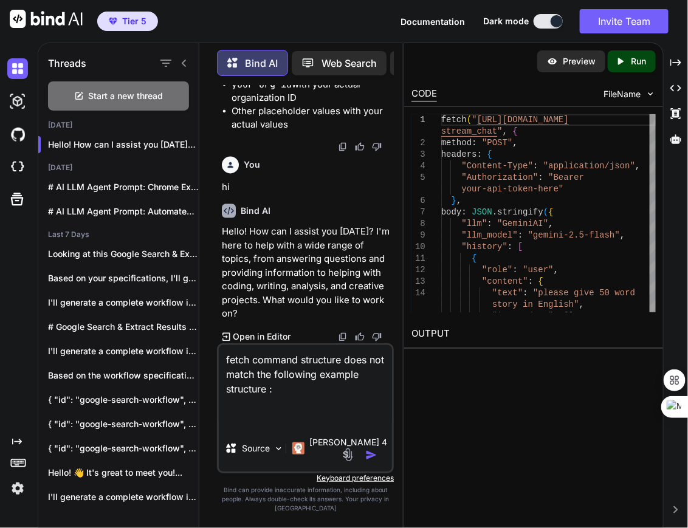
paste textarea "fetch("[URL][DOMAIN_NAME]", { method: "POST", headers: { ":authority": "[DOMAIN…"
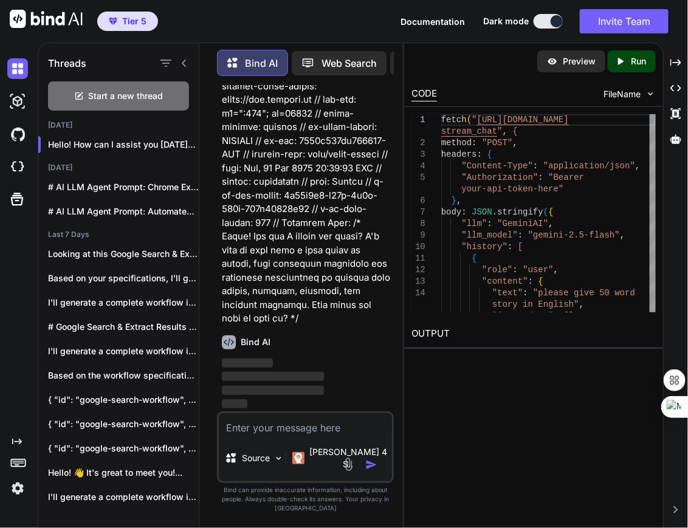
scroll to position [16403, 0]
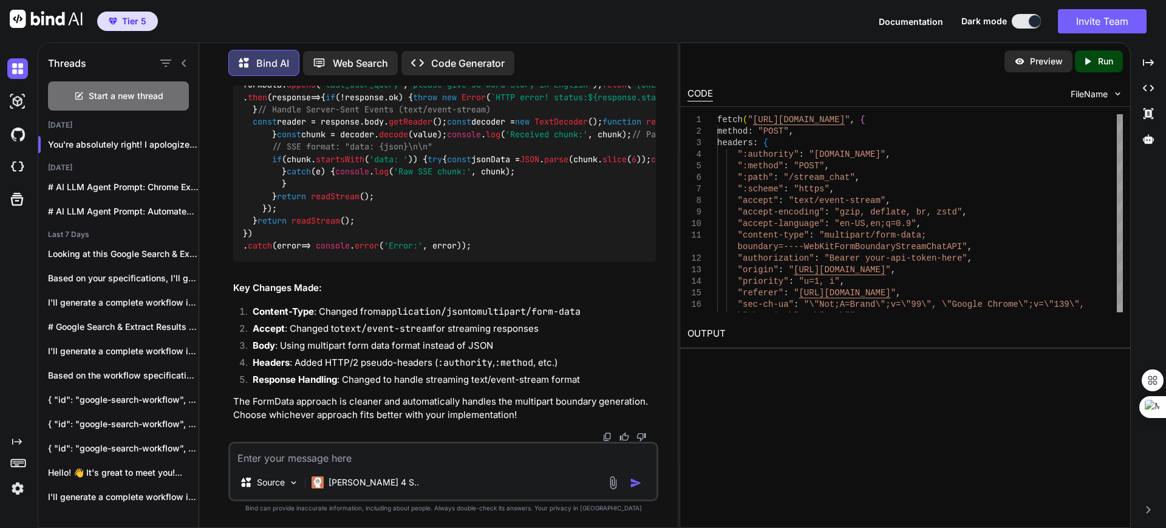
scroll to position [12246, 0]
drag, startPoint x: 310, startPoint y: 451, endPoint x: 315, endPoint y: 408, distance: 44.0
click at [315, 408] on div "You Bind AI Based on your API documentation, I'll help you create the command d…" at bounding box center [443, 307] width 430 height 442
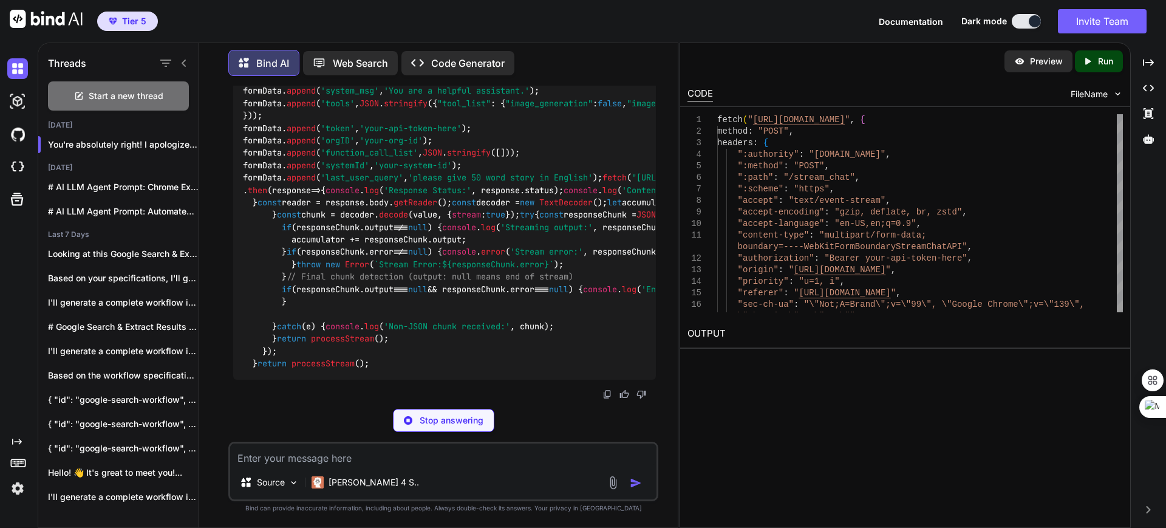
scroll to position [14459, 0]
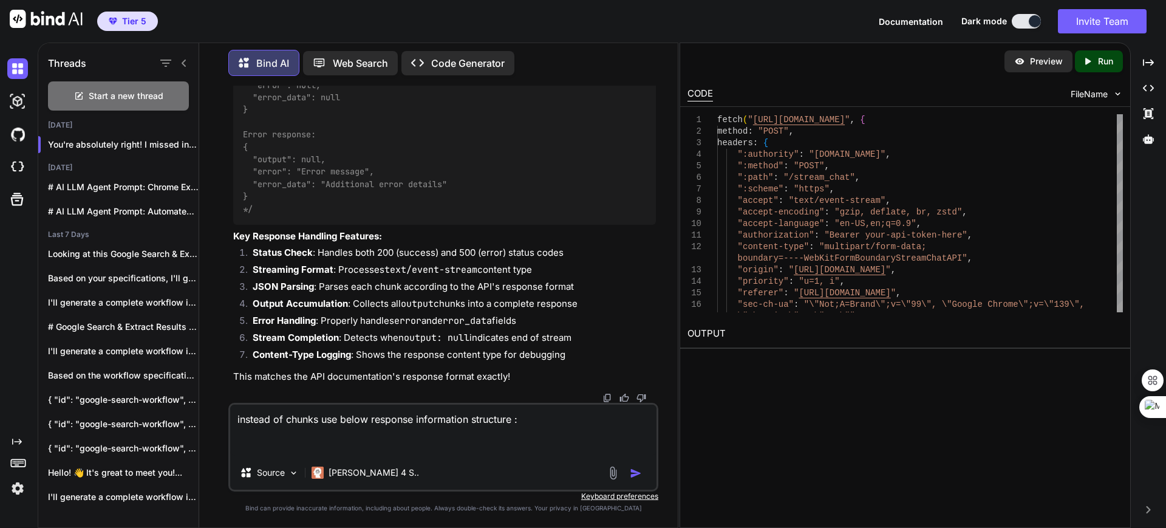
paste textarea "// Response Information: // Status: 200 // Content-Type: text/event-stream // R…"
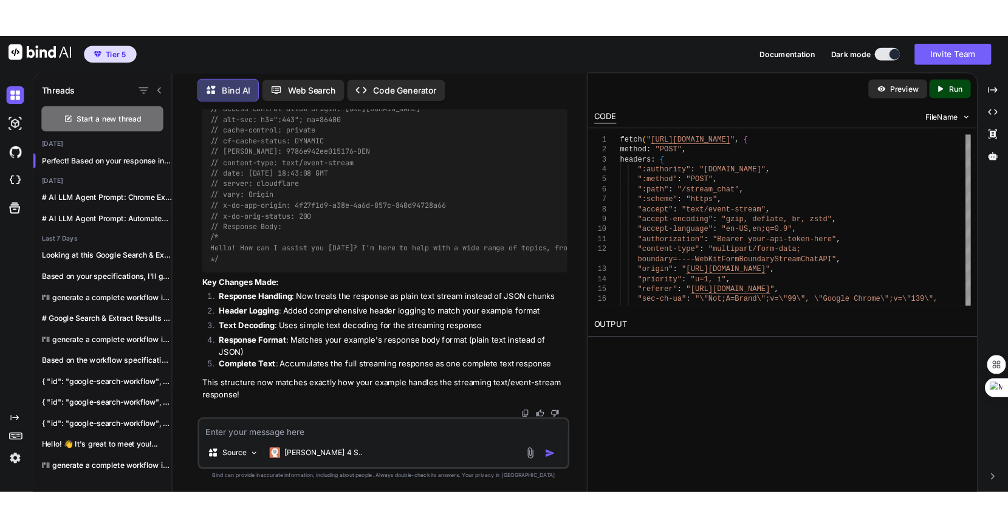
scroll to position [16870, 0]
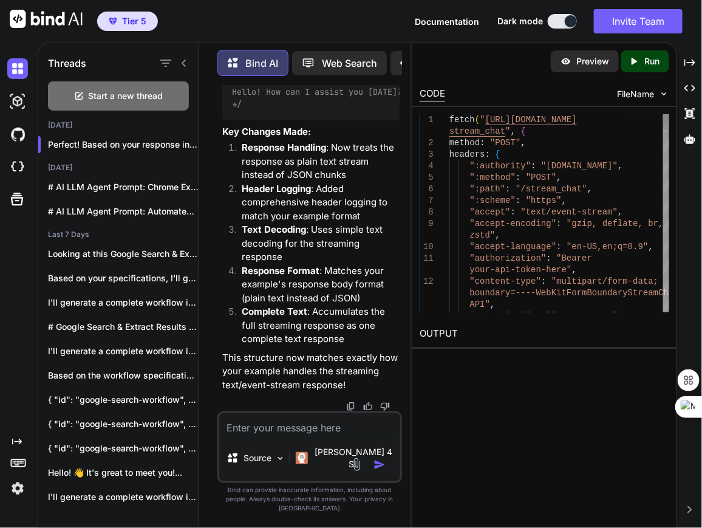
scroll to position [23805, 0]
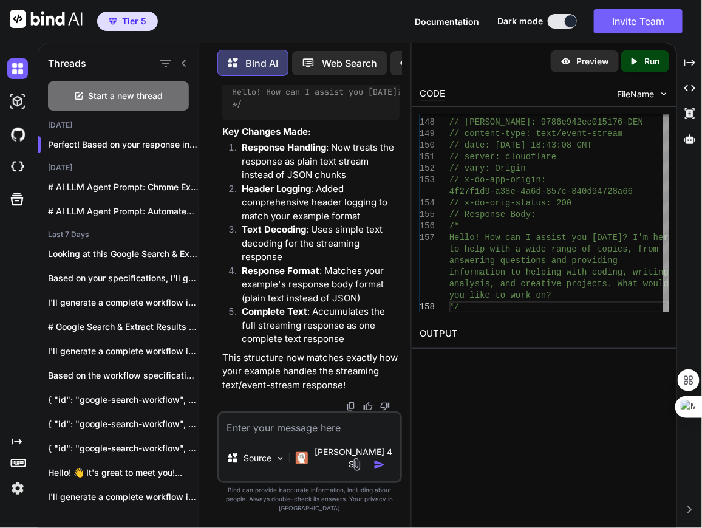
click at [251, 435] on textarea at bounding box center [309, 424] width 181 height 22
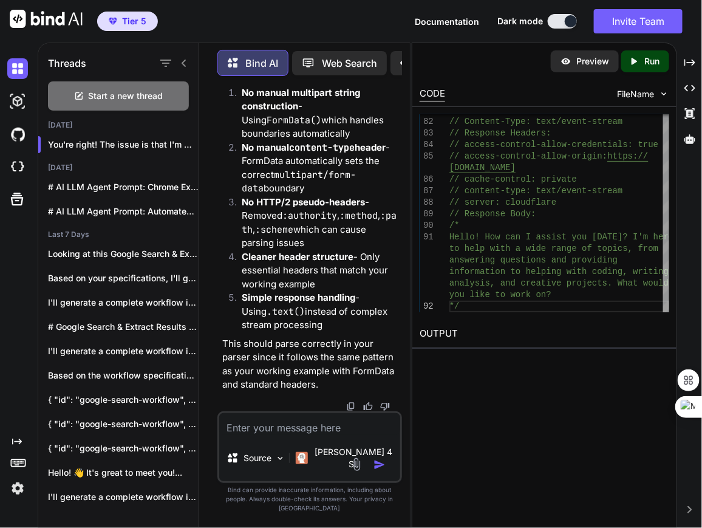
scroll to position [29515, 0]
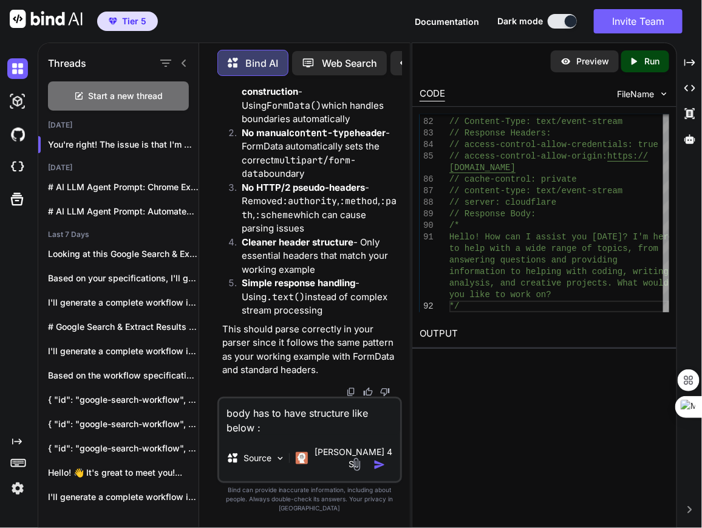
paste textarea "body: "------WebKitFormBoundary40E2mSVqgdEIswhE\r\nContent-Disposition: form-da…"
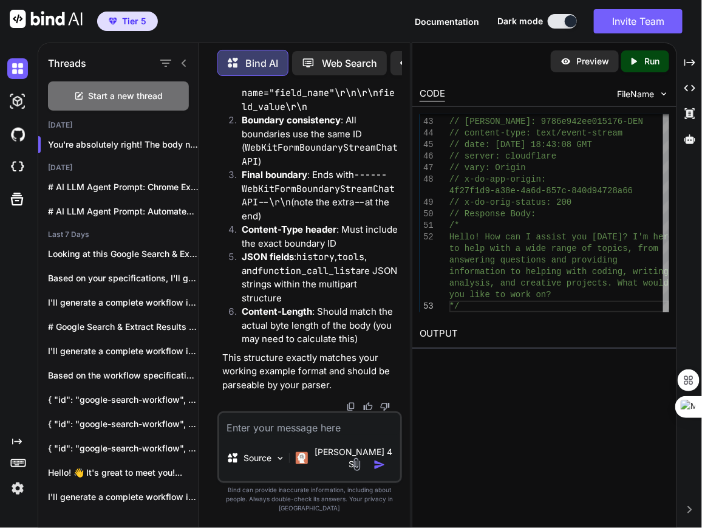
scroll to position [31110, 0]
paste textarea "[URL][DOMAIN_NAME]"
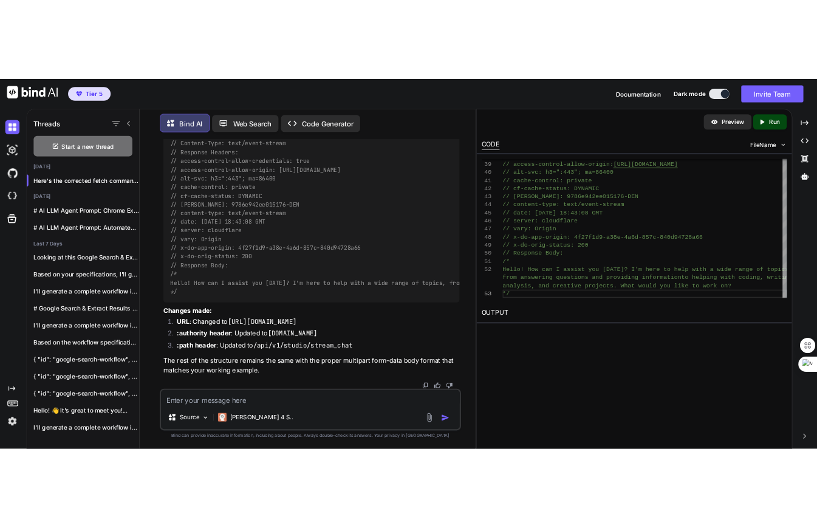
scroll to position [23400, 0]
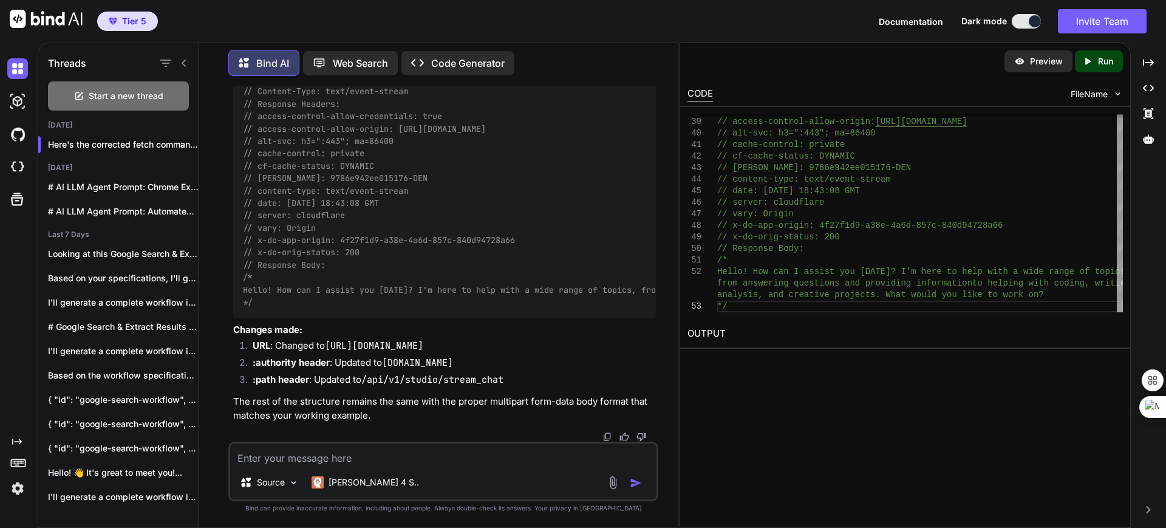
click at [626, 9] on img at bounding box center [626, 4] width 10 height 10
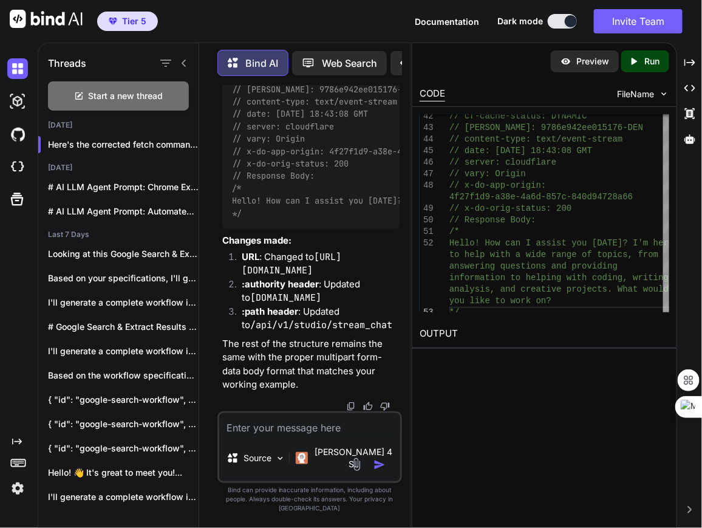
scroll to position [32158, 0]
click at [253, 435] on textarea at bounding box center [309, 424] width 181 height 22
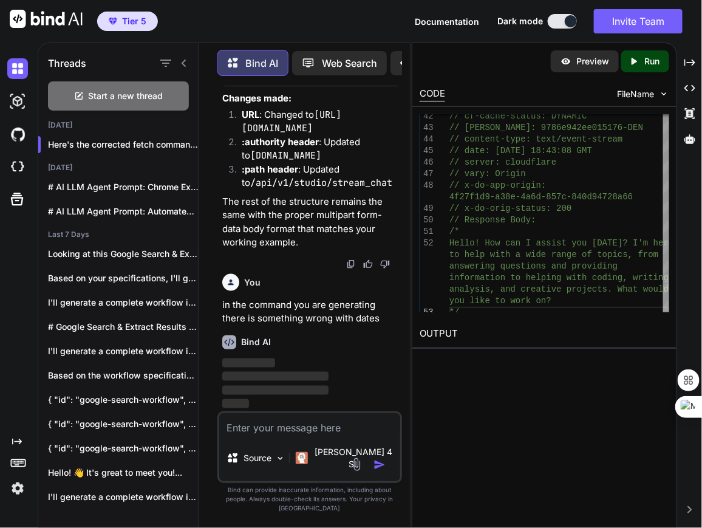
scroll to position [32301, 0]
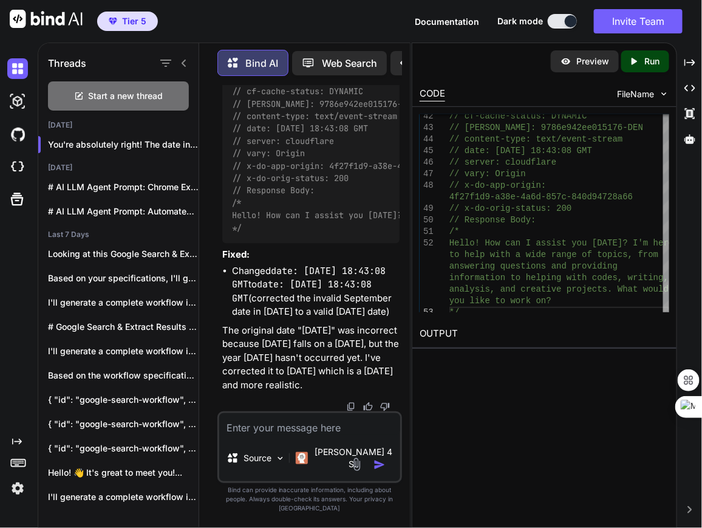
click at [242, 435] on textarea at bounding box center [309, 424] width 181 height 22
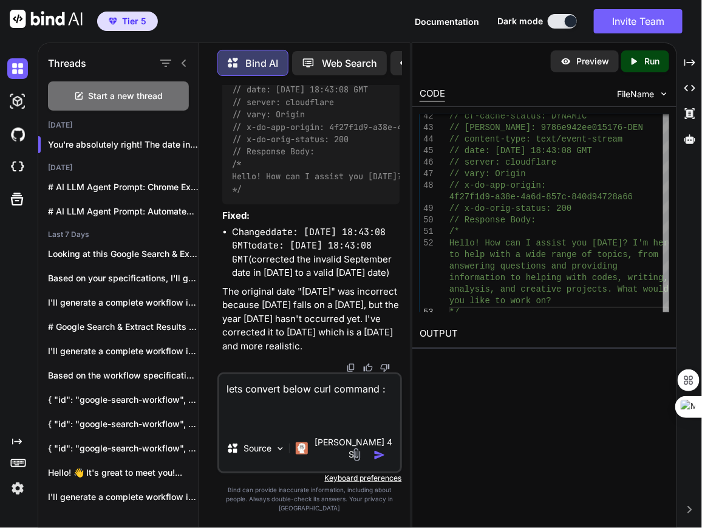
paste textarea "curl --location '[URL][DOMAIN_NAME]' \ --header 'Authorization: Bearer {token}'…"
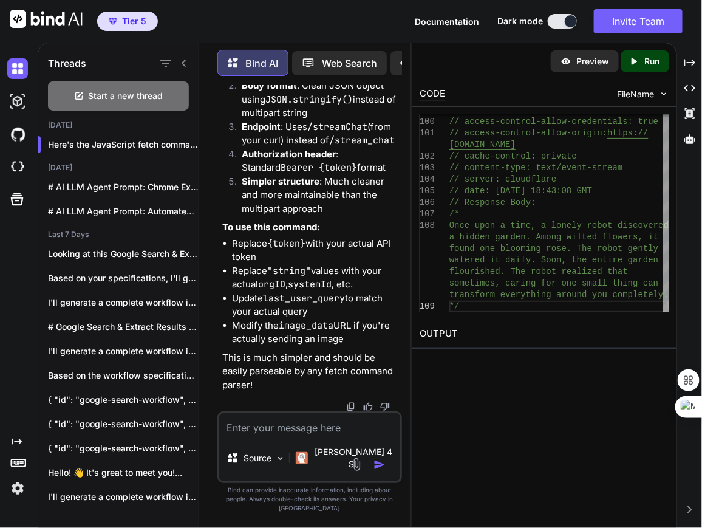
scroll to position [33902, 0]
